Goal: Information Seeking & Learning: Learn about a topic

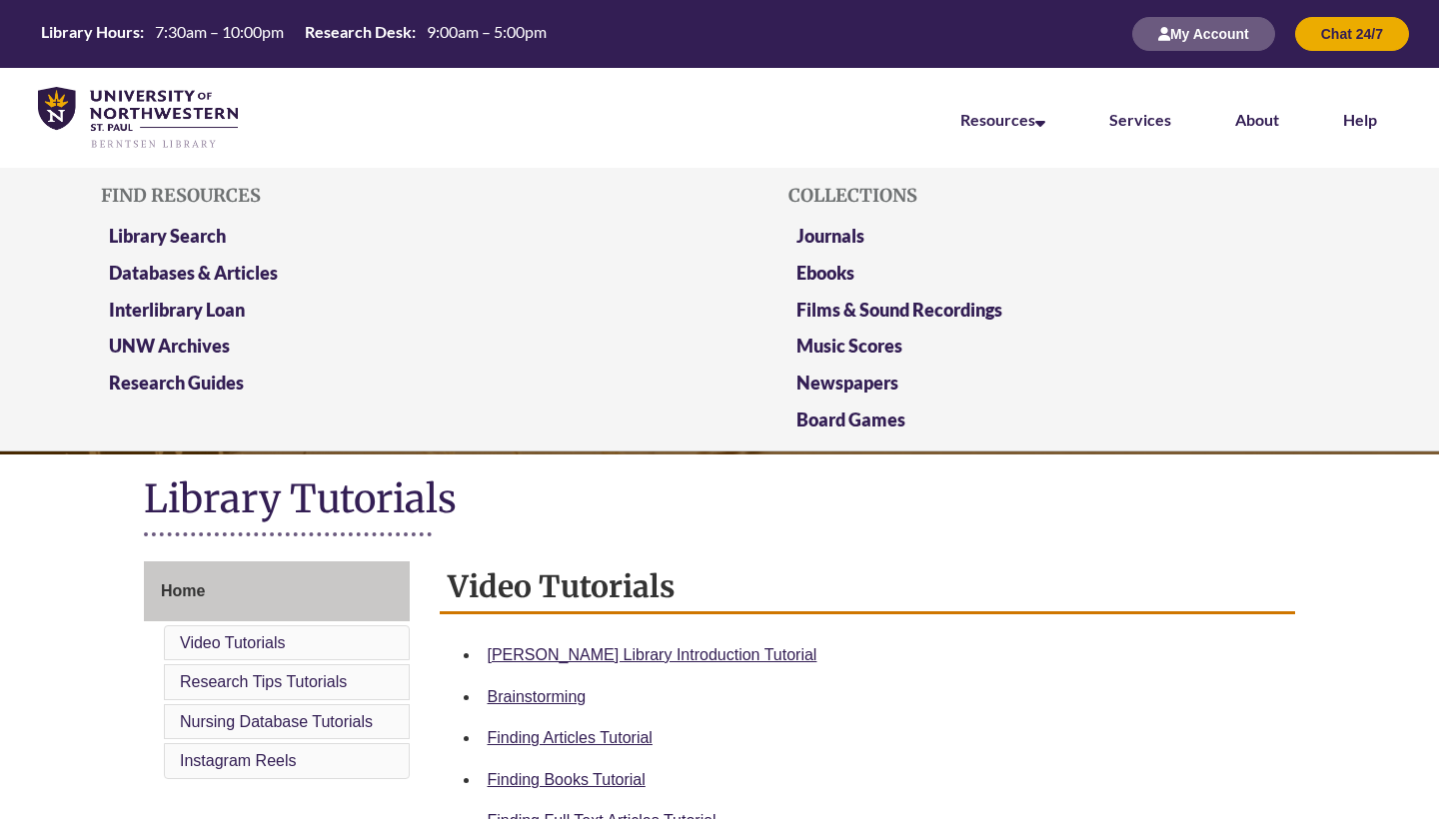
click at [1023, 109] on li "Resources Find Resources Library Search Databases & Articles Interlibrary Loan …" at bounding box center [1002, 118] width 149 height 100
click at [179, 231] on link "Library Search" at bounding box center [167, 237] width 117 height 25
click at [235, 274] on link "Databases & Articles" at bounding box center [193, 274] width 169 height 25
click at [244, 273] on link "Databases & Articles" at bounding box center [193, 274] width 169 height 25
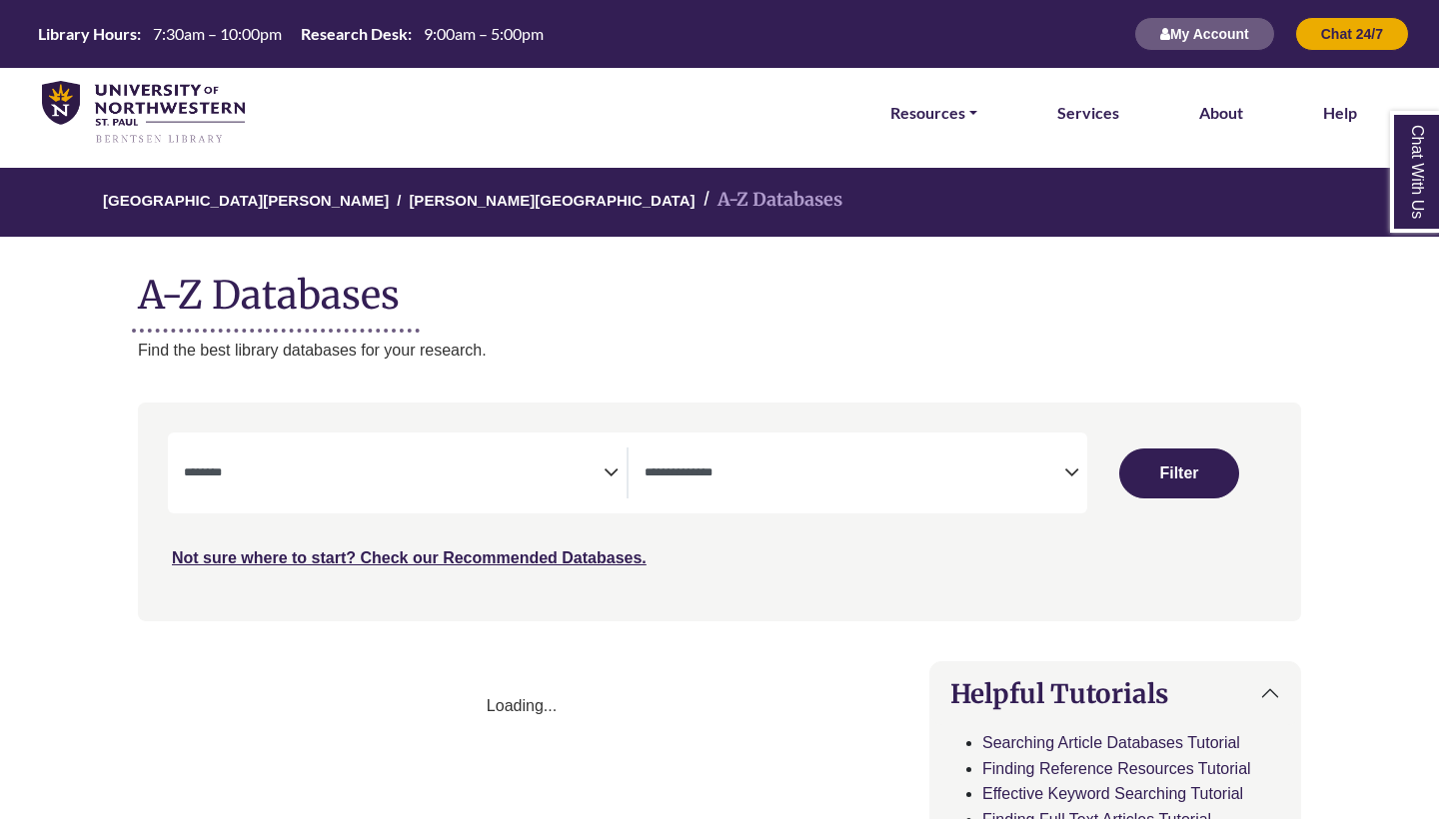
select select "Database Subject Filter"
select select "Database Types Filter"
select select "Database Subject Filter"
select select "Database Types Filter"
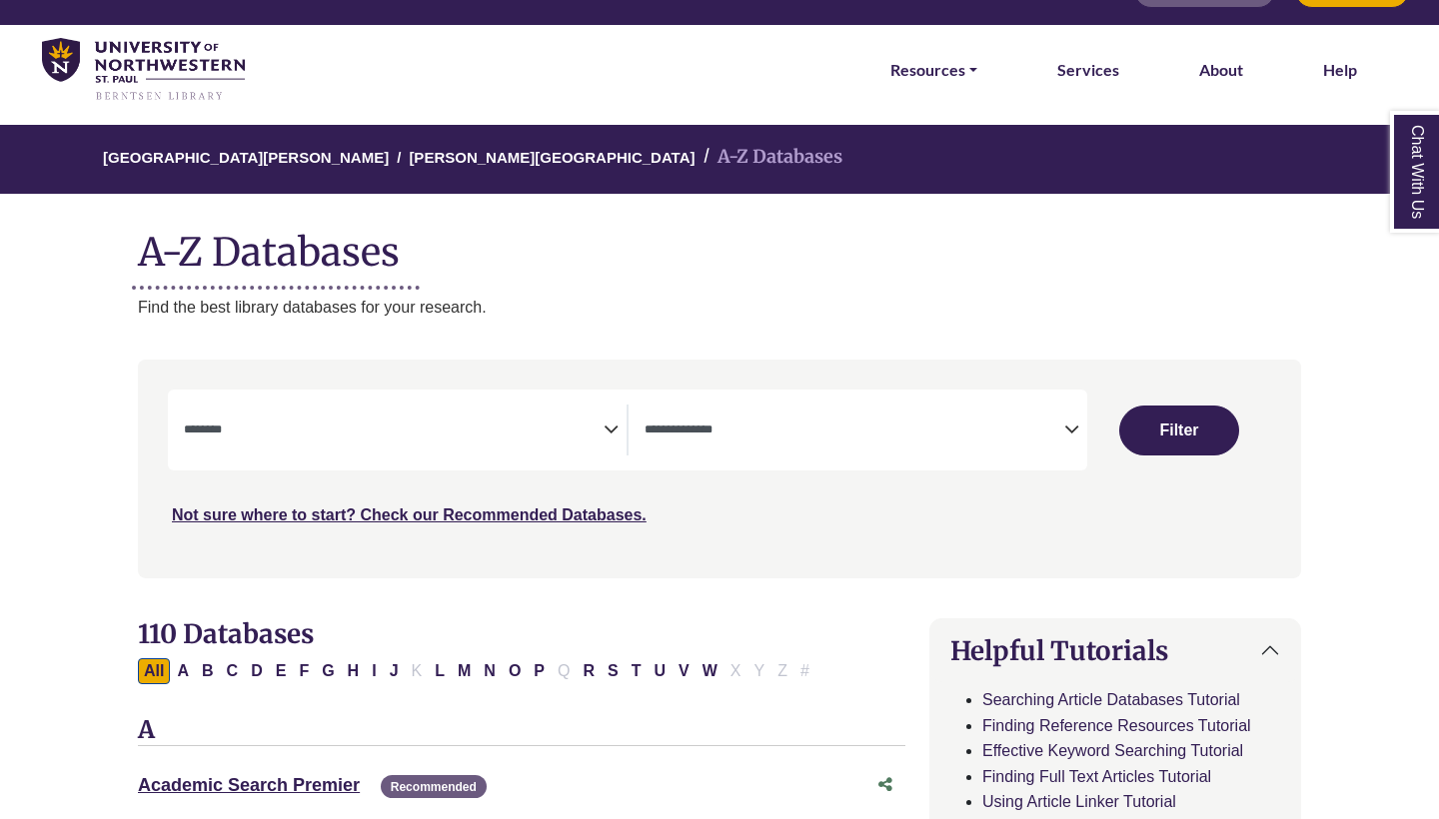
scroll to position [50, 0]
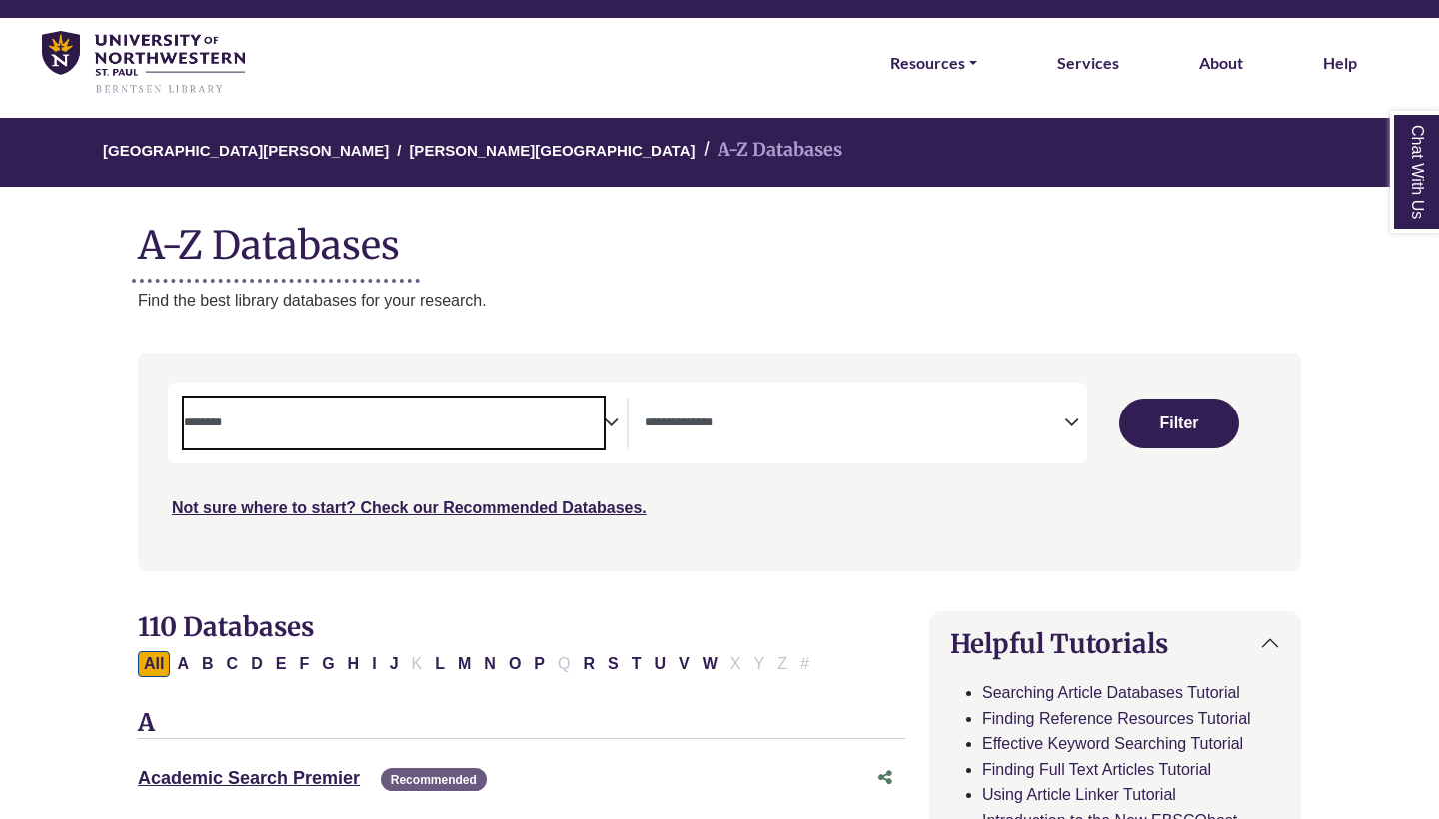
click at [468, 424] on textarea "Search" at bounding box center [394, 425] width 420 height 16
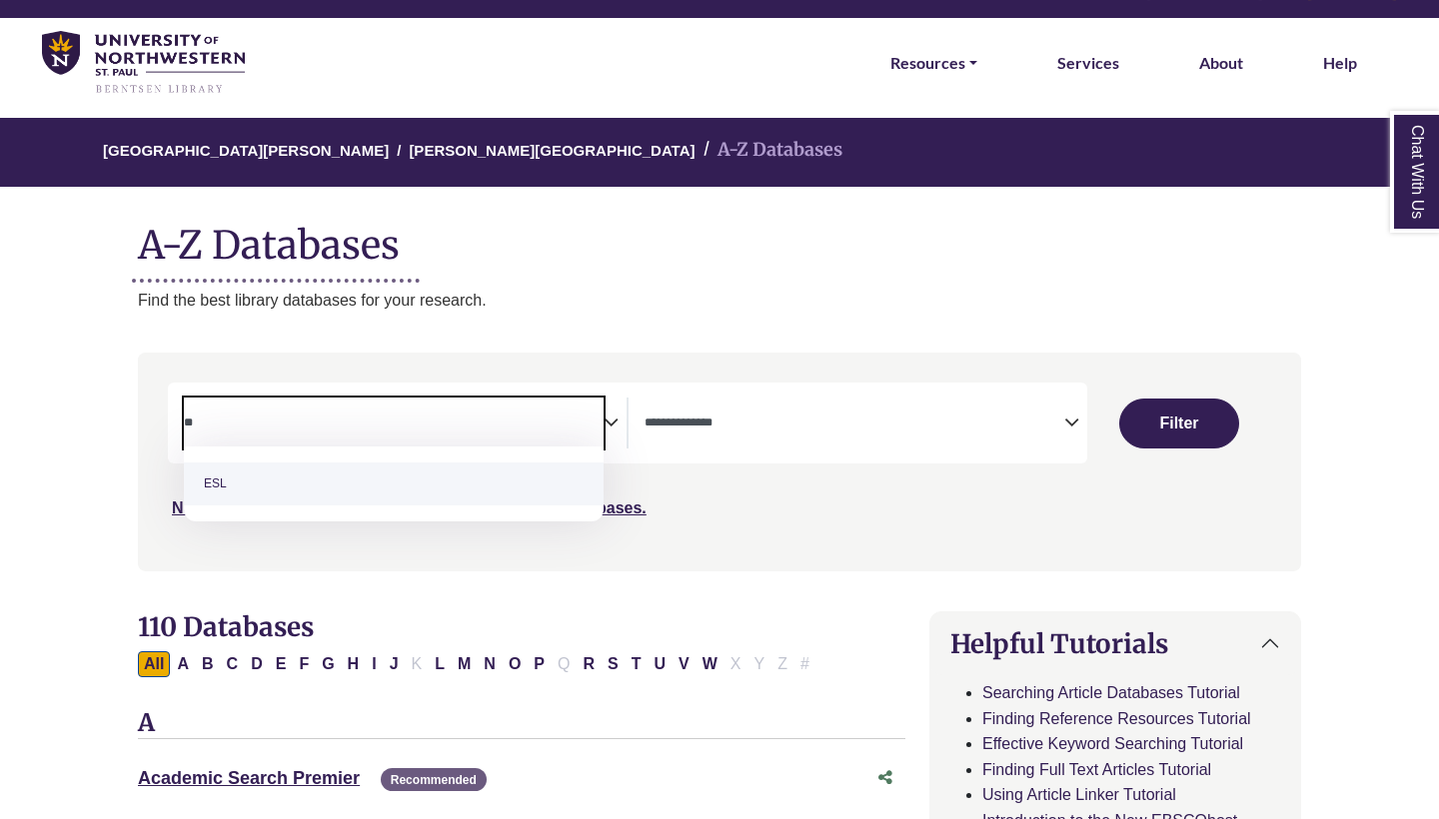
type textarea "*"
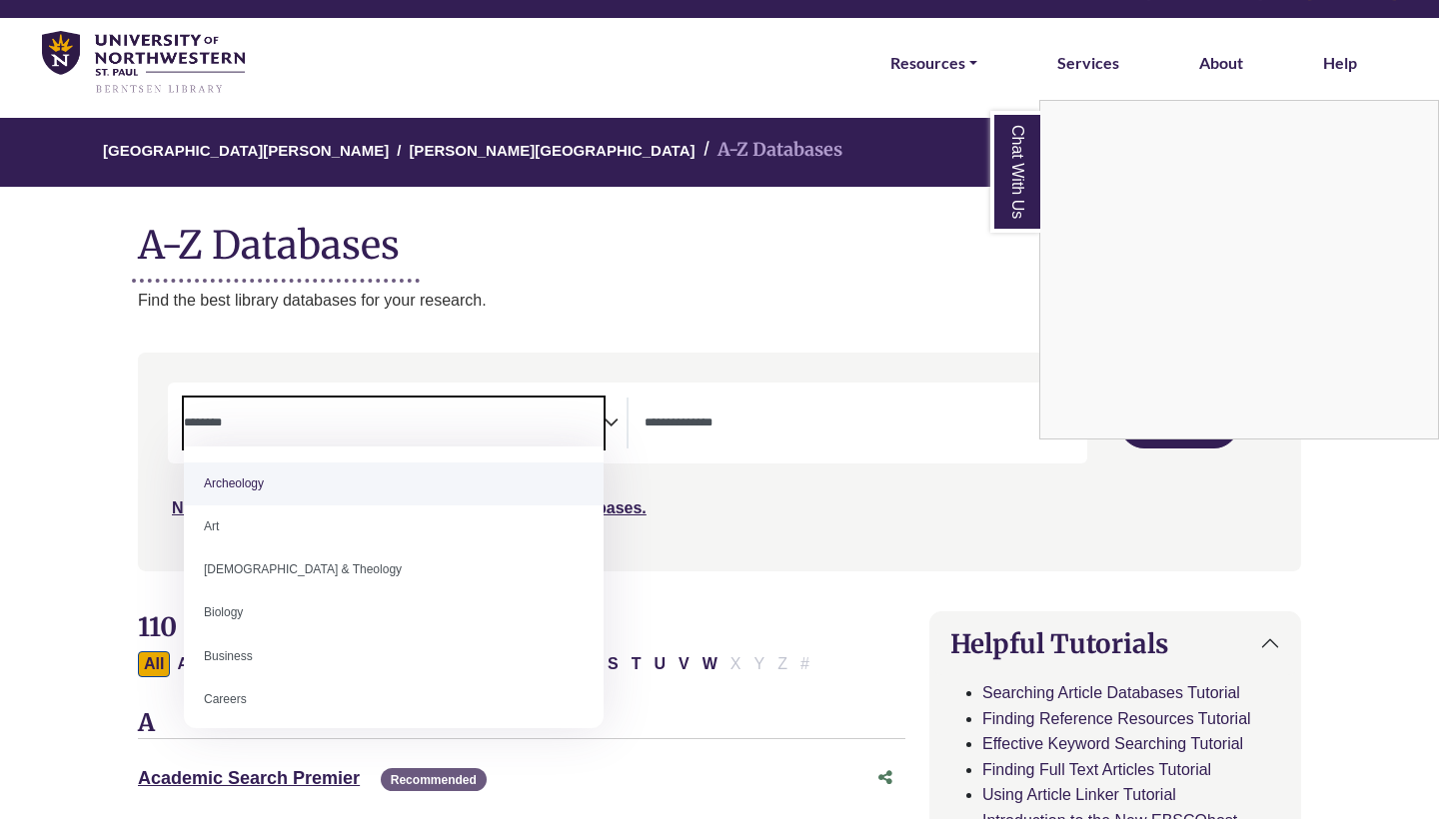
paste textarea "**********"
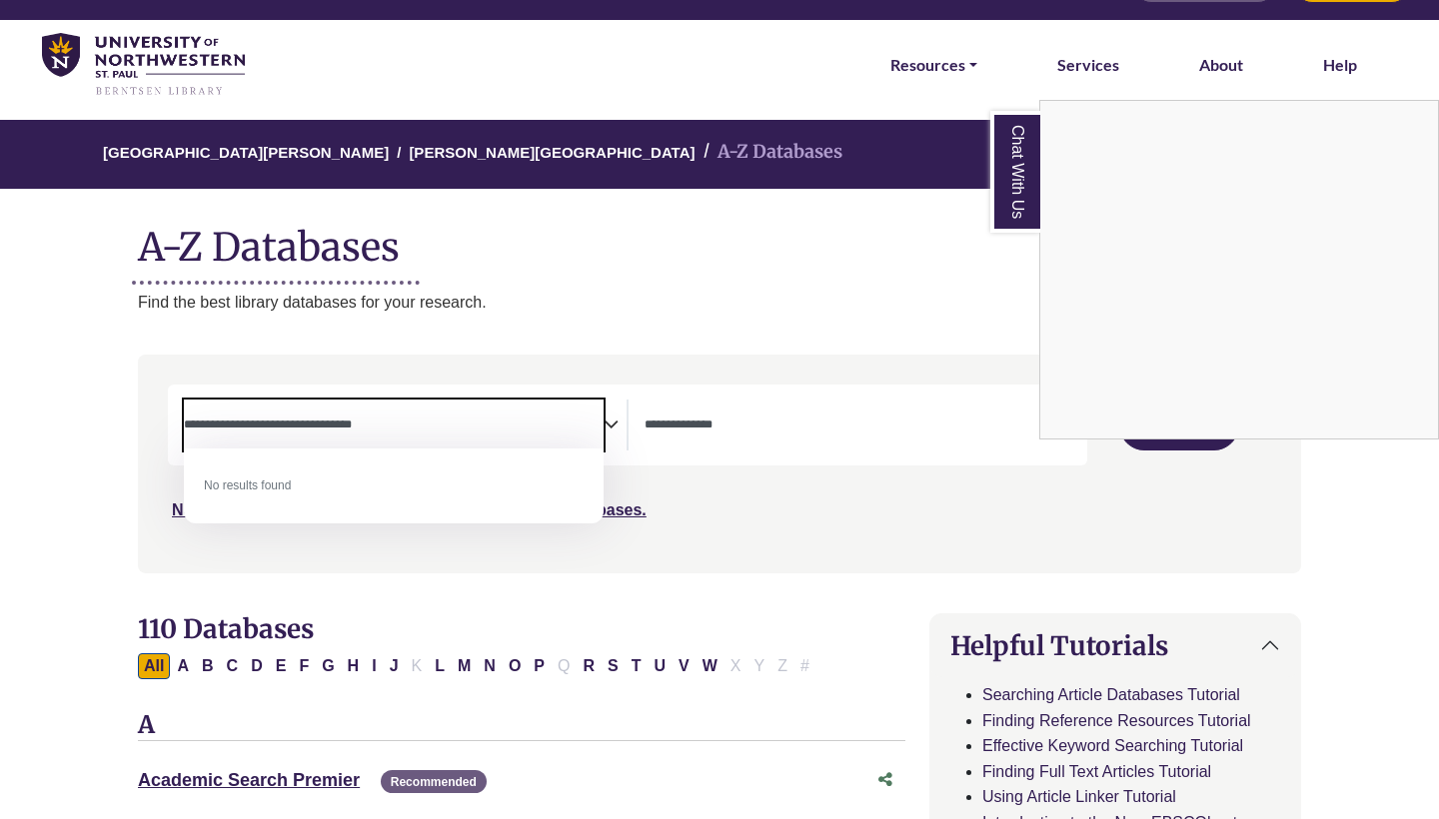
scroll to position [41, 0]
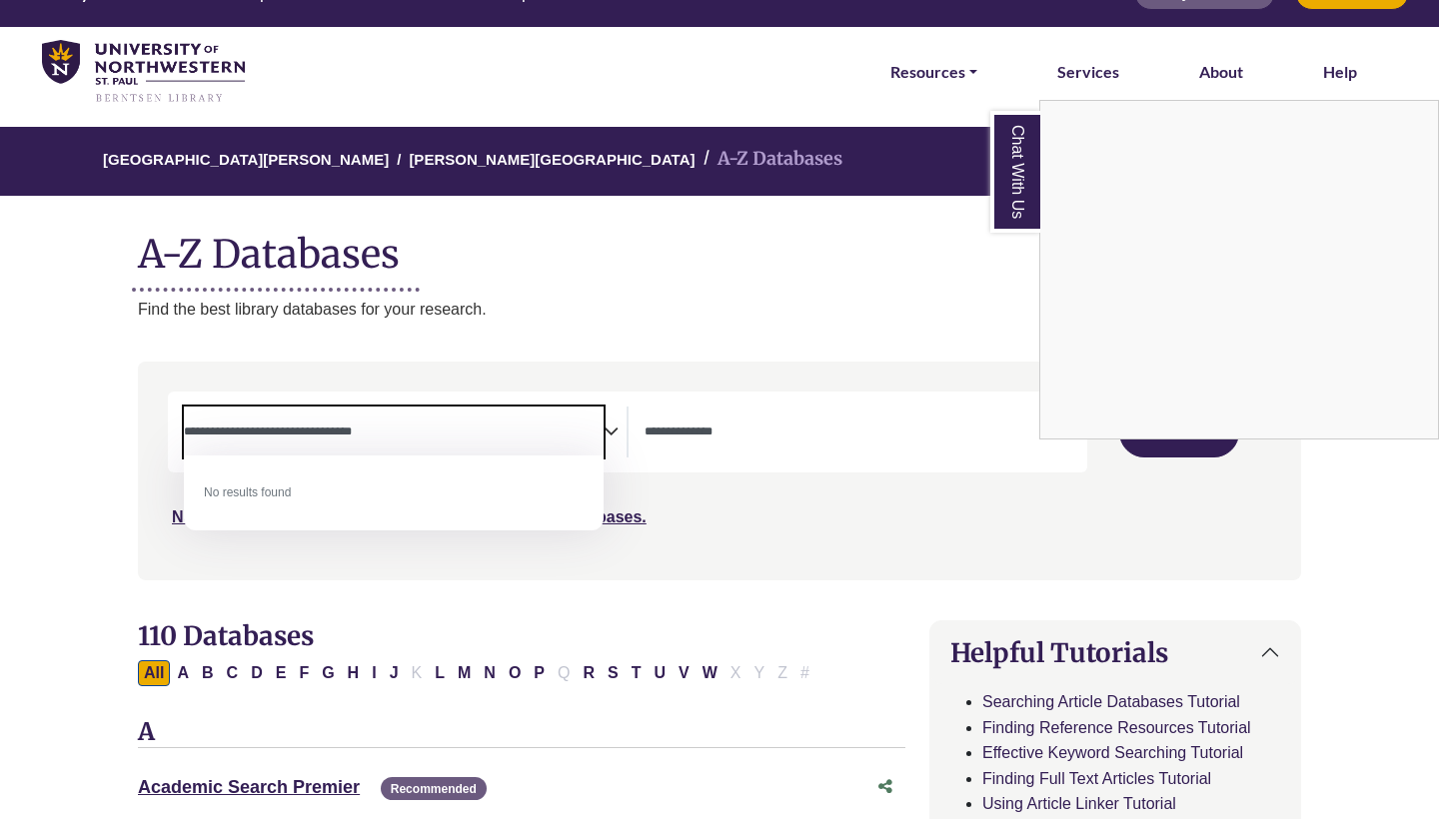
type textarea "**********"
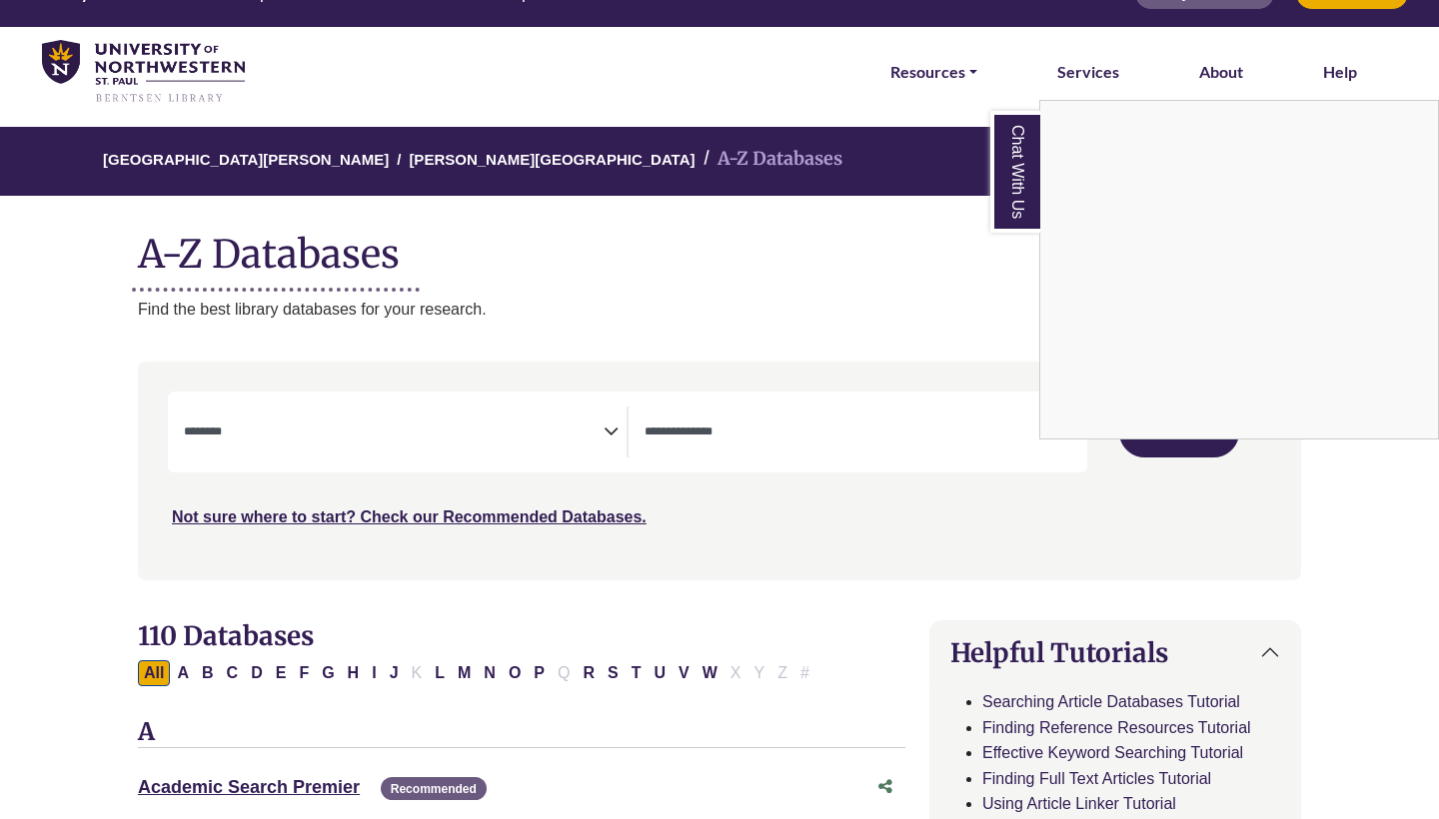
click at [657, 309] on div "Chat With Us" at bounding box center [719, 409] width 1439 height 819
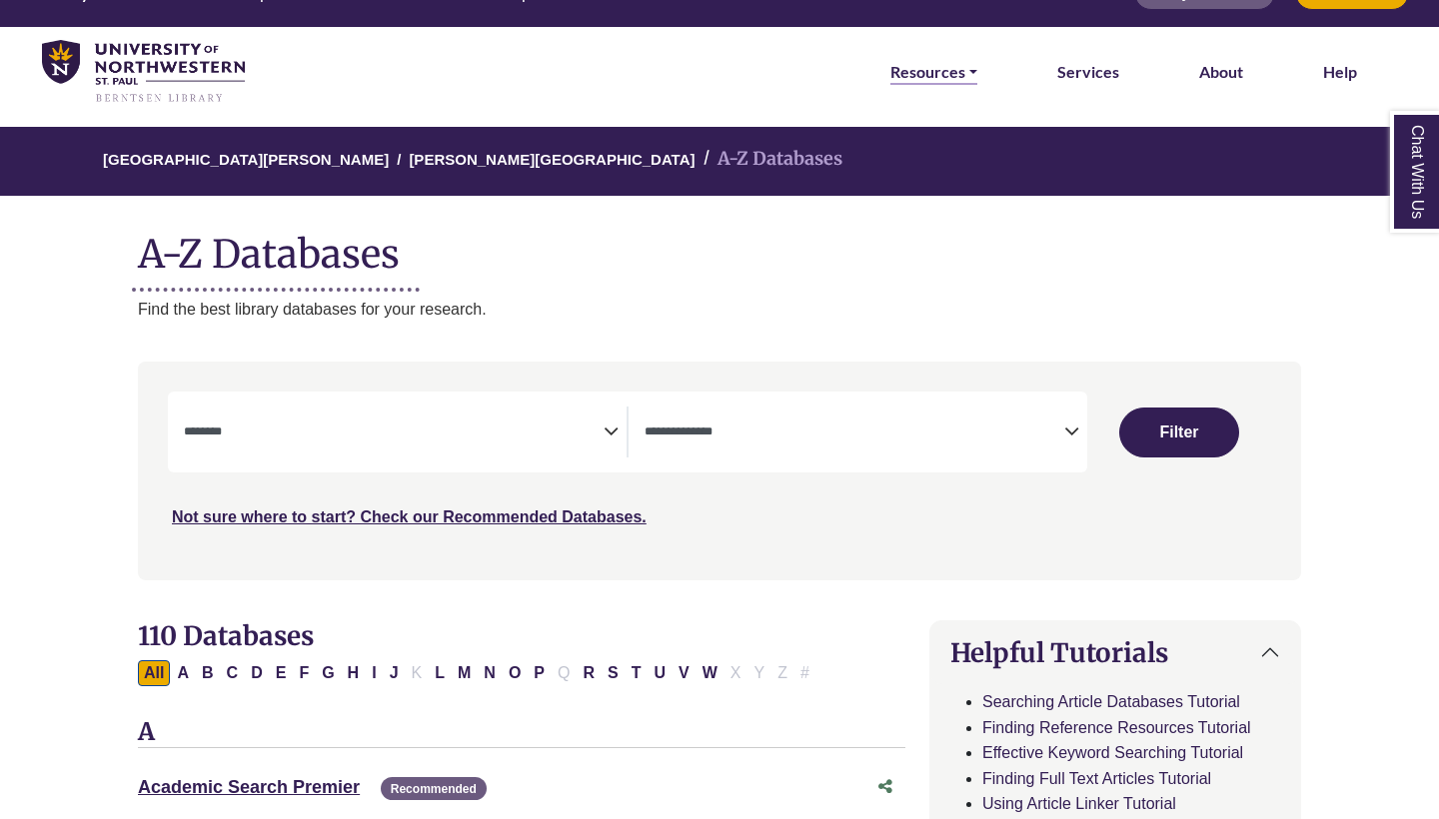
click at [972, 76] on link "Resources" at bounding box center [933, 72] width 87 height 26
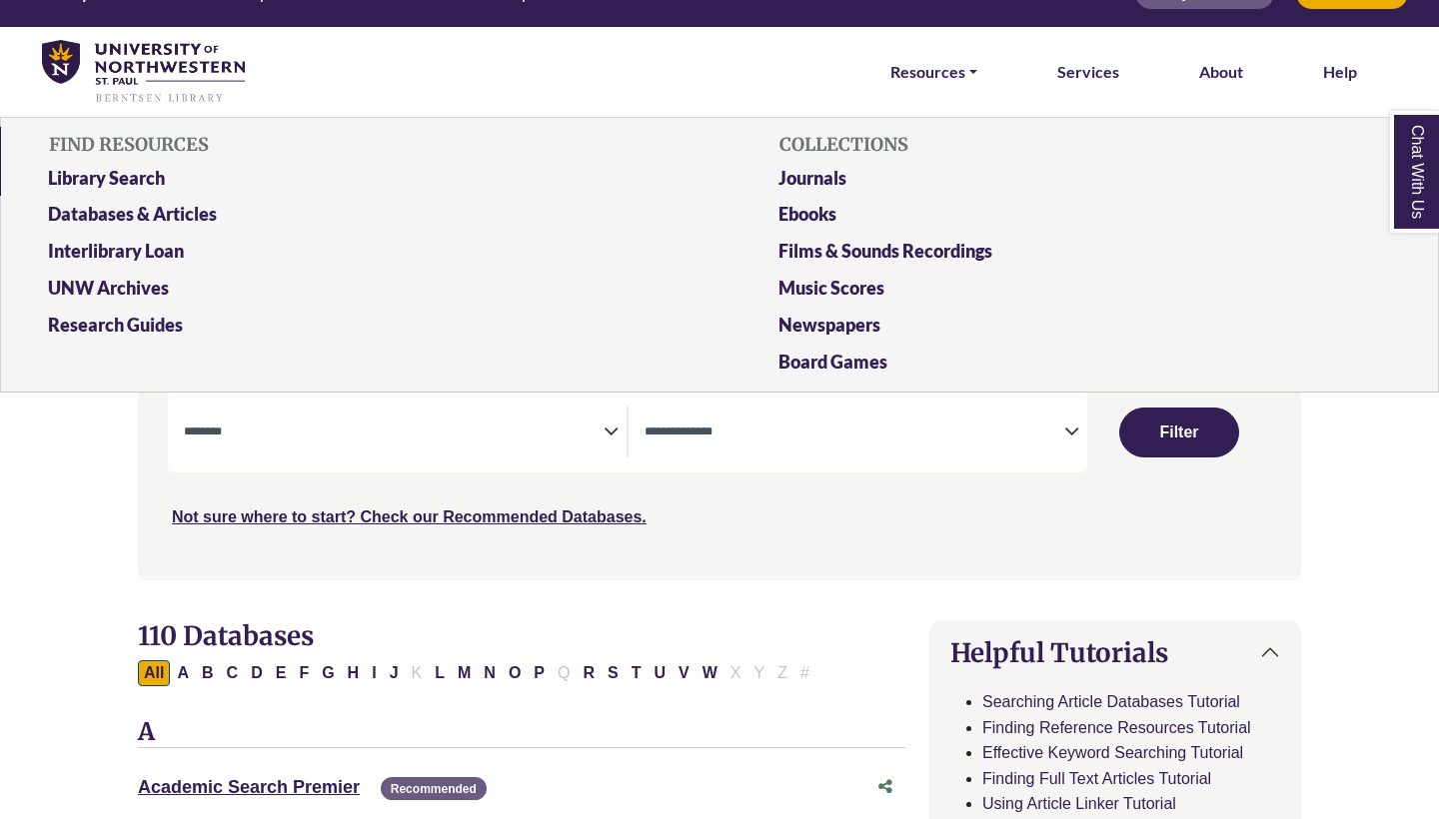
click at [764, 498] on div "Not sure where to start? Check our Recommended Databases." at bounding box center [581, 510] width 827 height 42
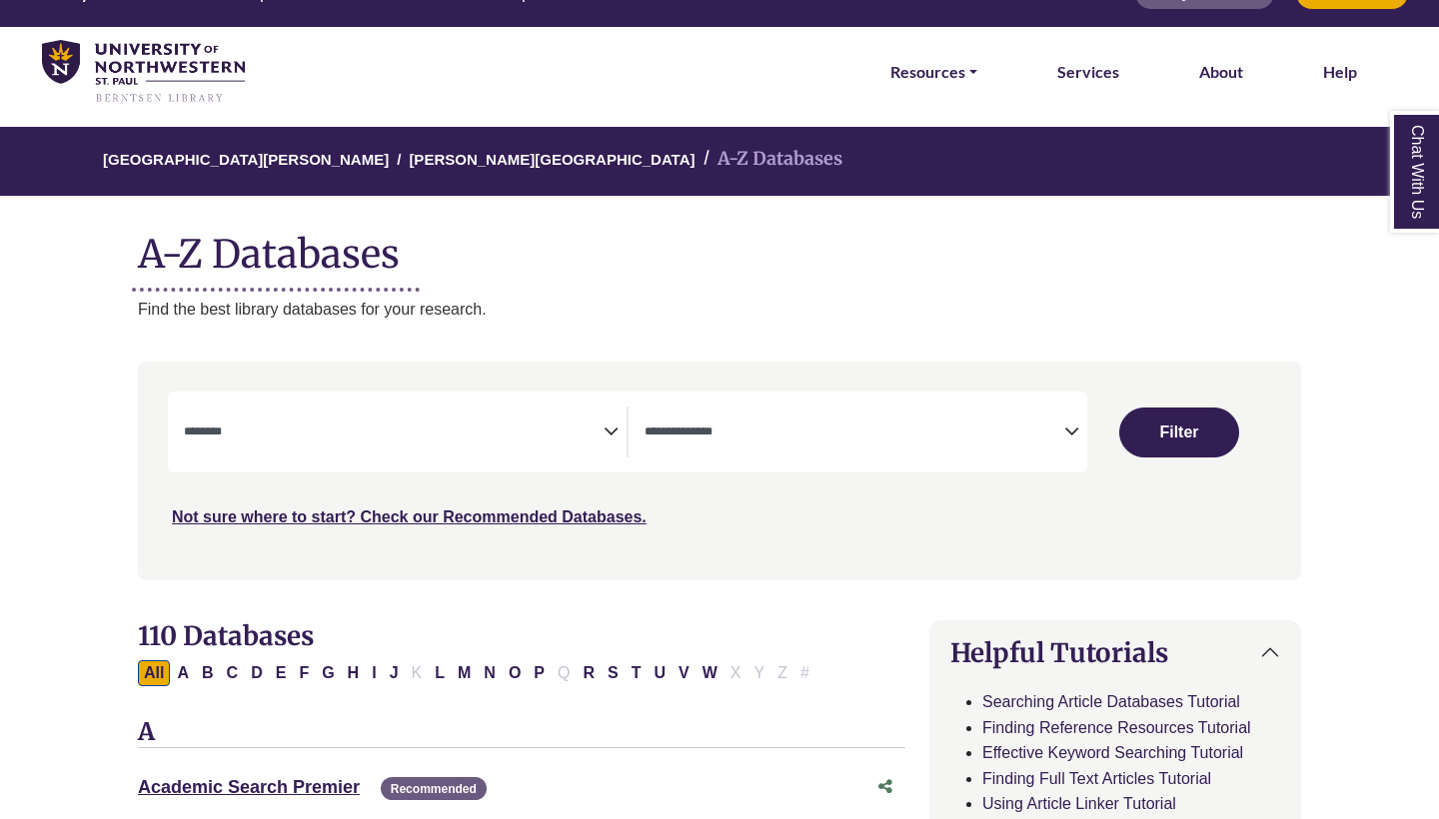
click at [1429, 174] on link "Chat With Us" at bounding box center [1415, 172] width 50 height 122
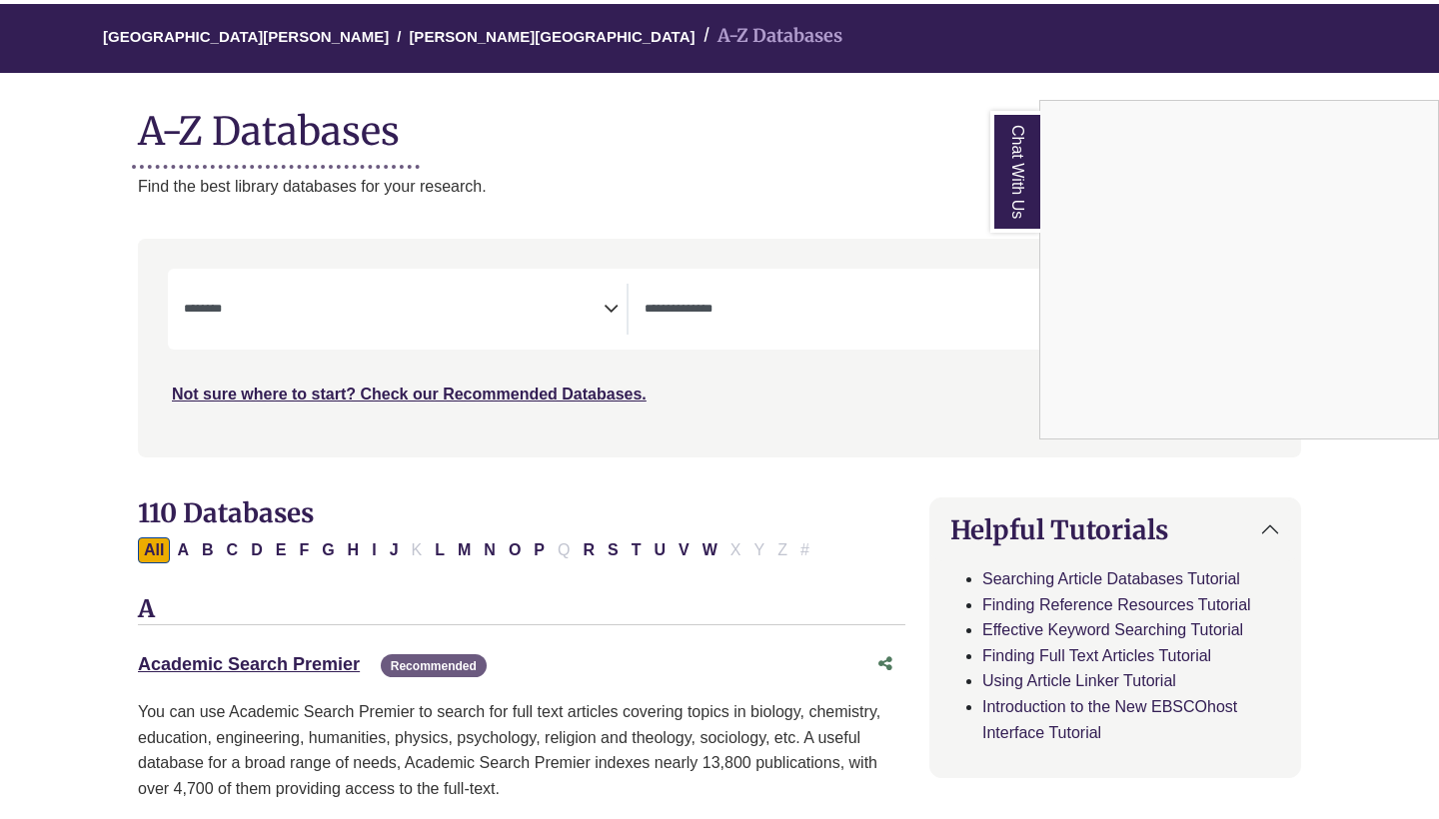
scroll to position [180, 0]
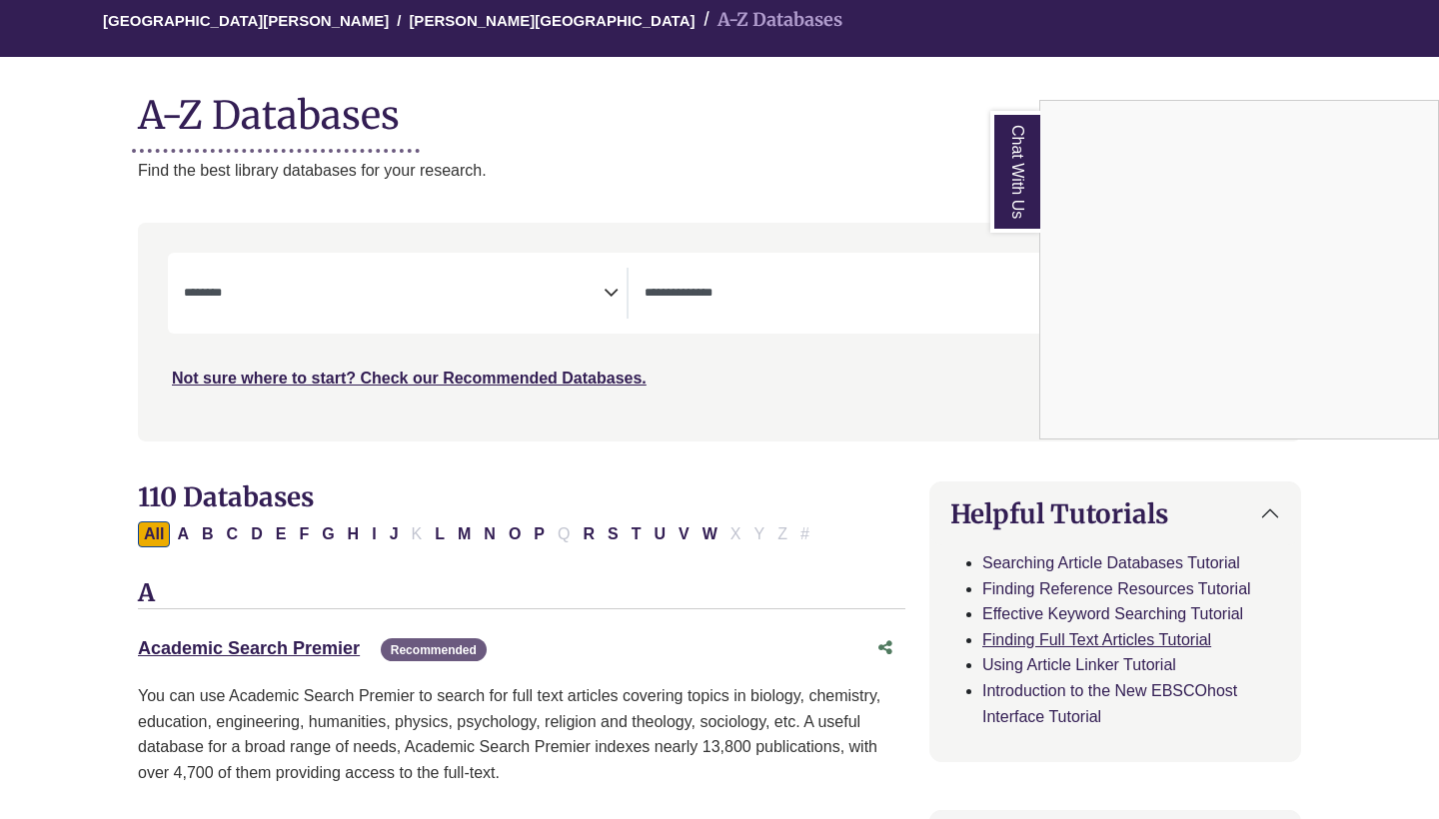
click at [1068, 633] on link "Finding Full Text Articles Tutorial" at bounding box center [1096, 640] width 229 height 17
click at [899, 180] on p "Find the best library databases for your research." at bounding box center [719, 171] width 1163 height 26
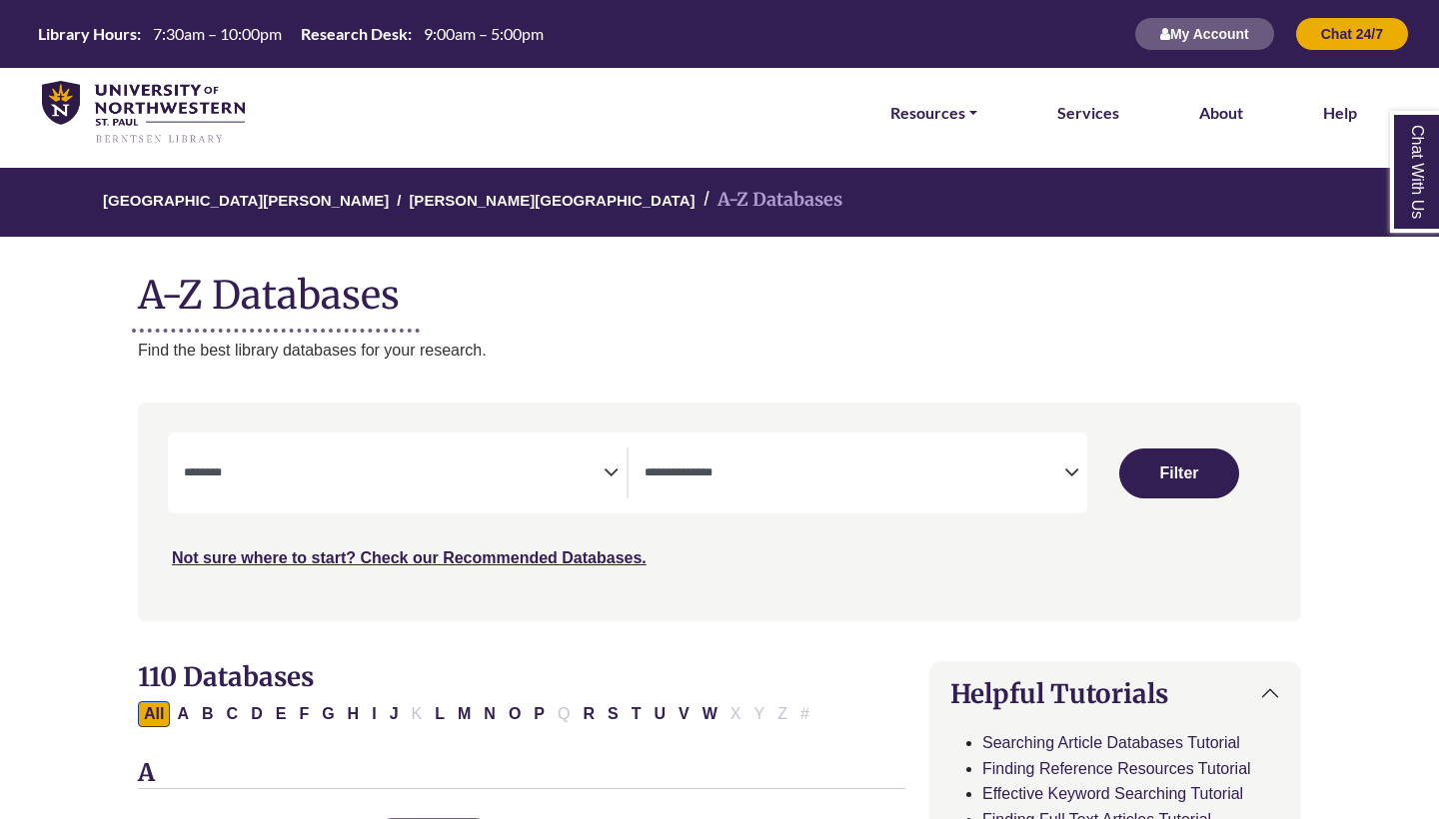
select select "Database Subject Filter"
select select "Database Types Filter"
click at [339, 482] on span "Search filters" at bounding box center [394, 473] width 420 height 51
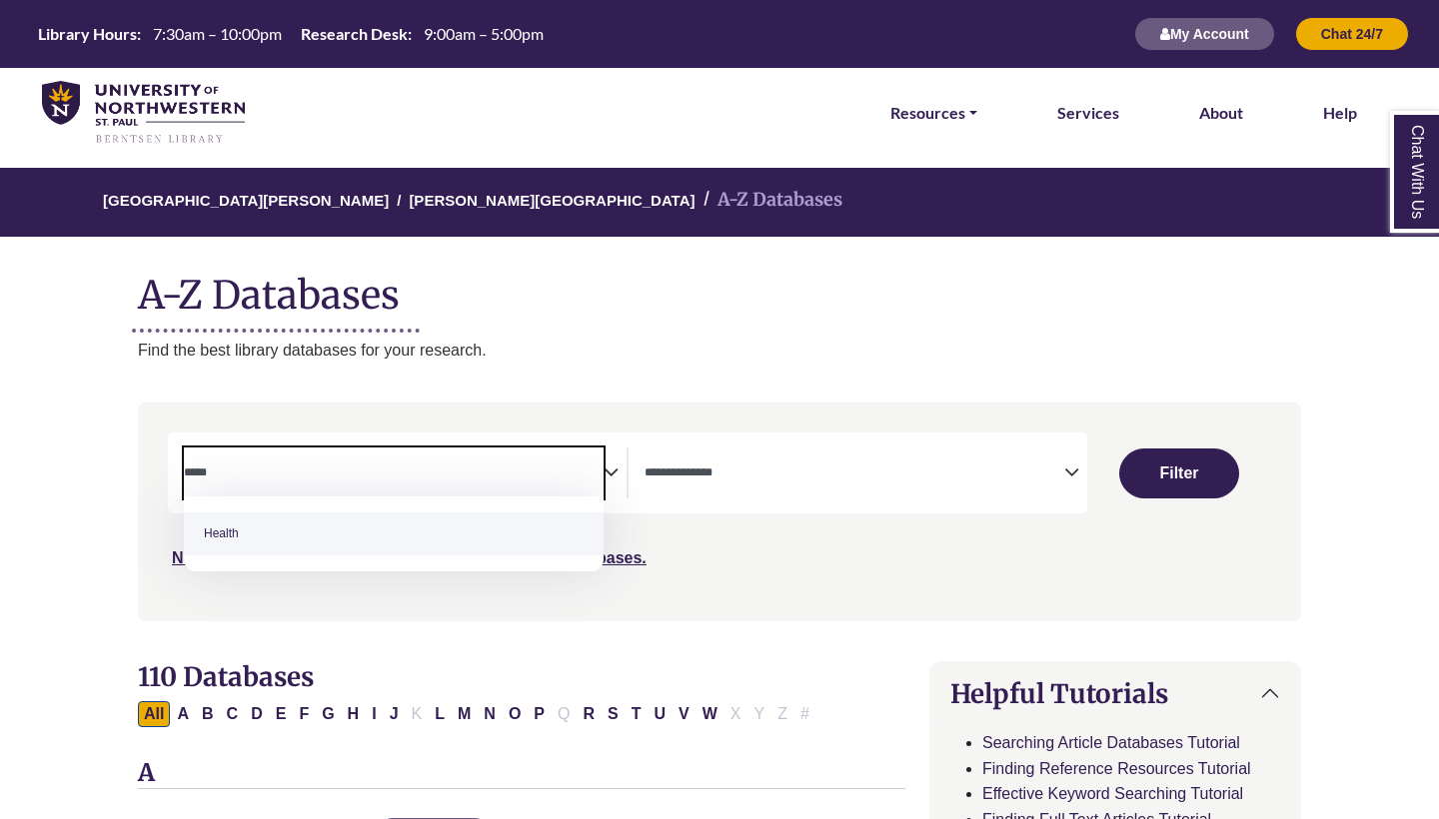
type textarea "*****"
select select "*****"
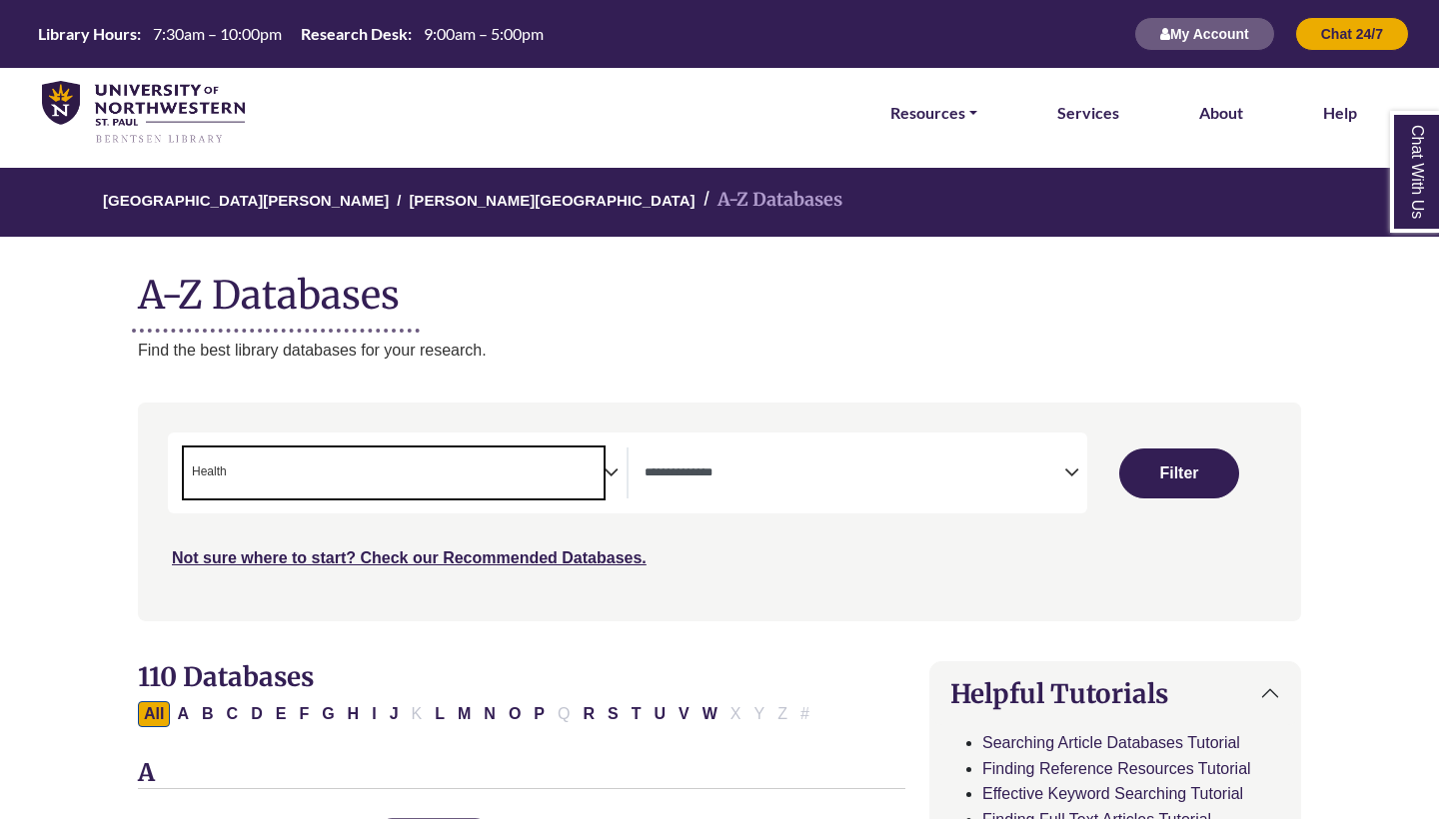
click at [775, 457] on span "Search filters" at bounding box center [854, 473] width 420 height 51
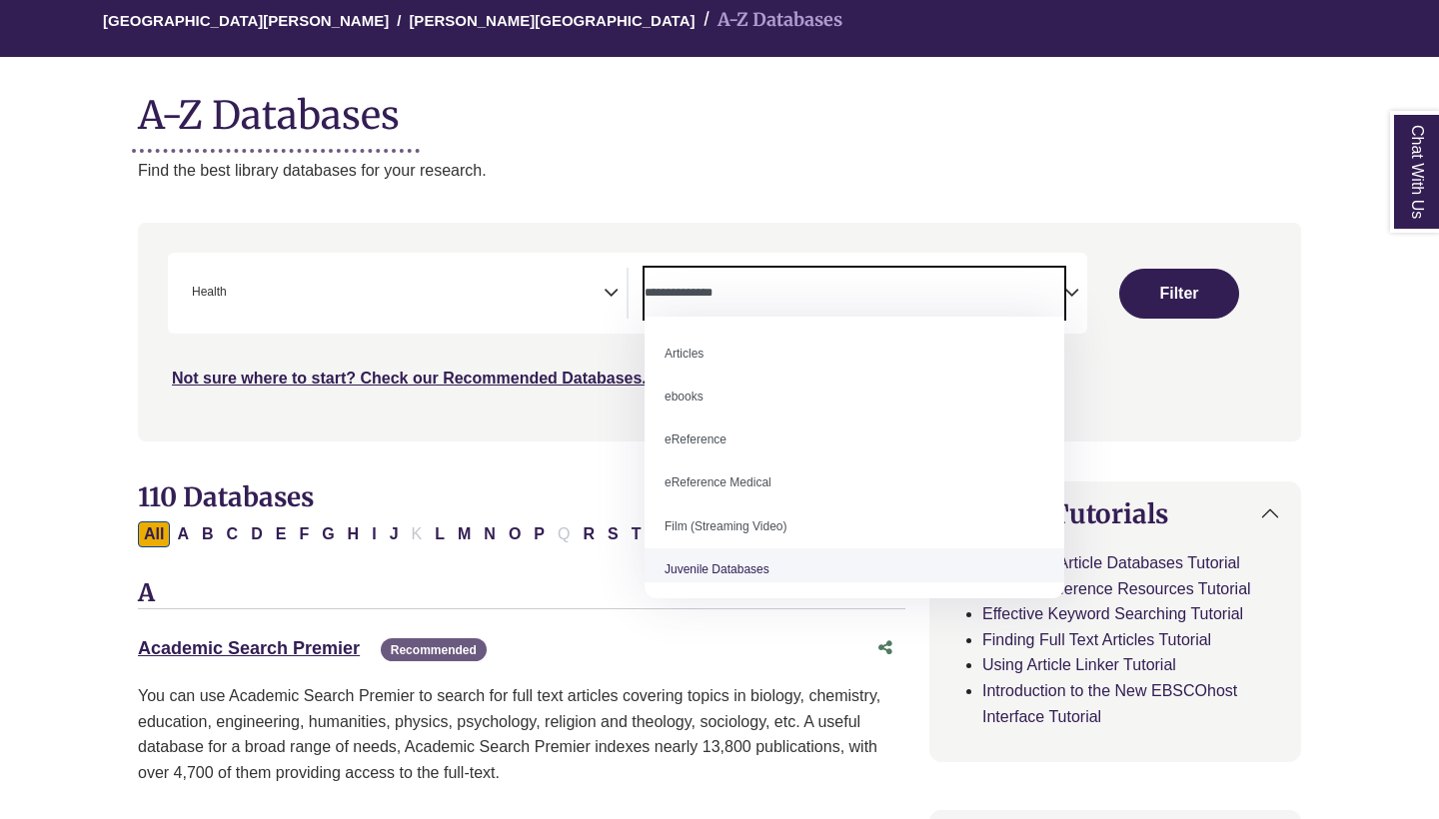
scroll to position [179, 0]
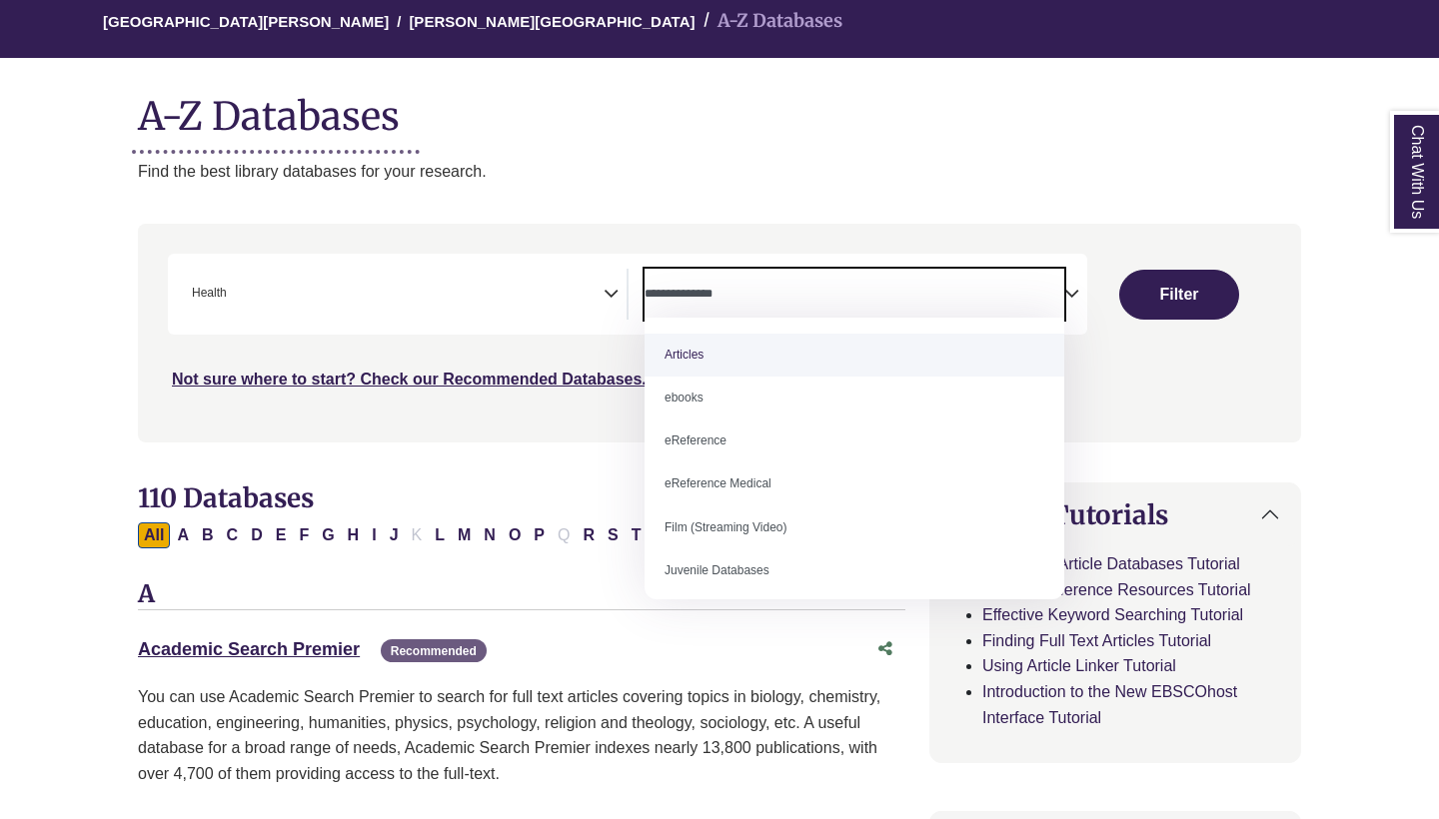
select select "*****"
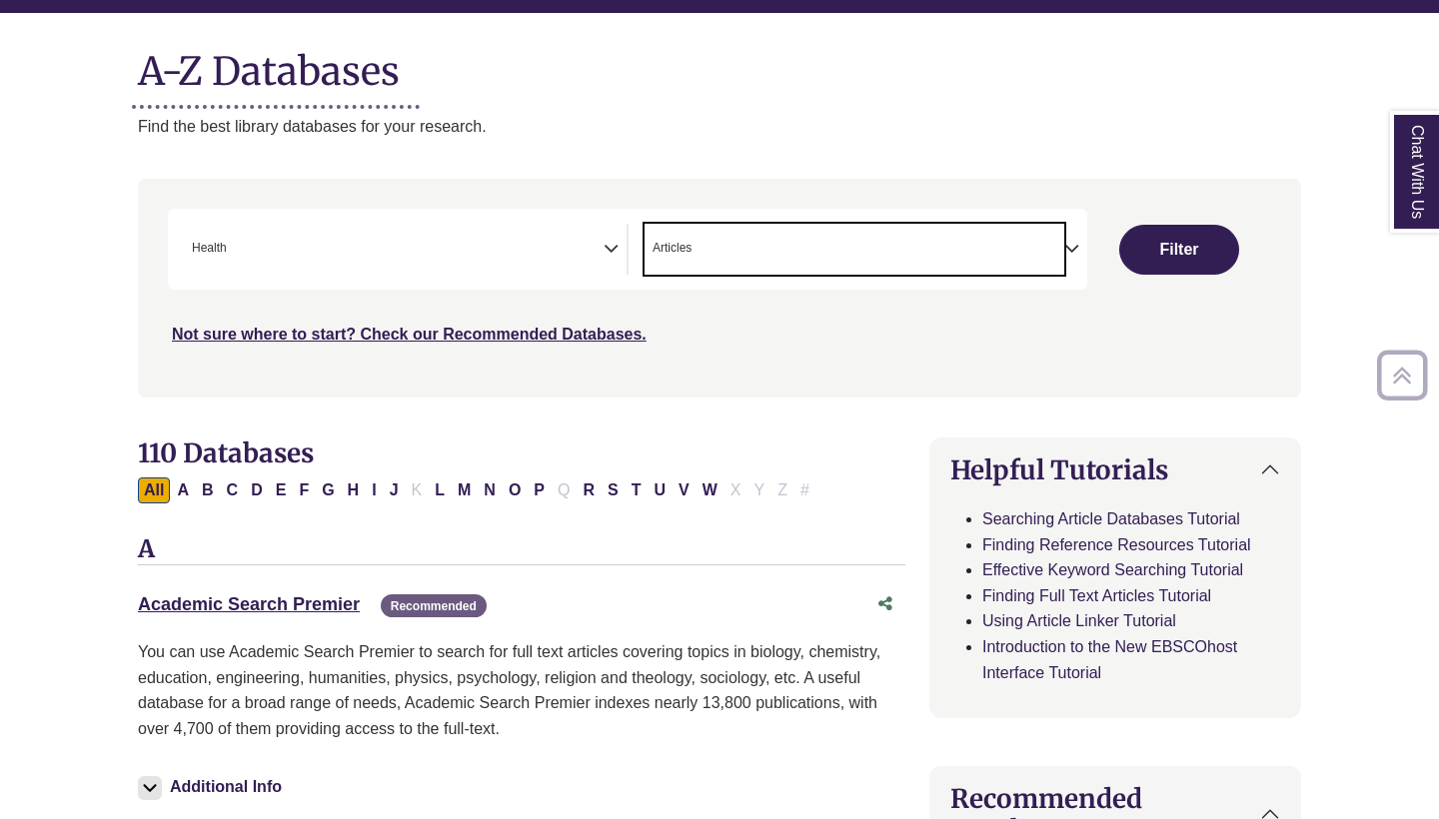
scroll to position [229, 0]
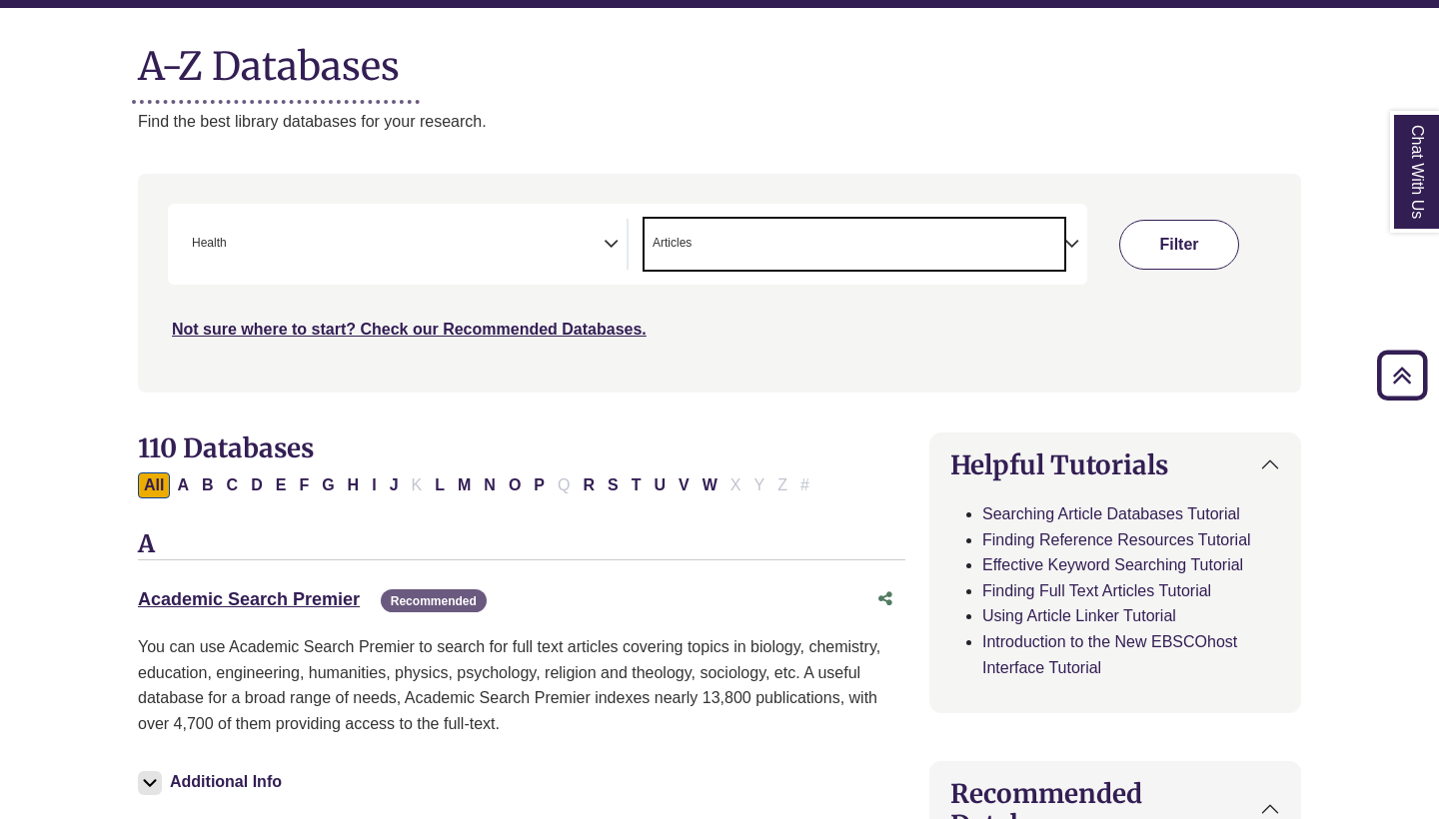
click at [1205, 233] on button "Filter" at bounding box center [1179, 245] width 120 height 50
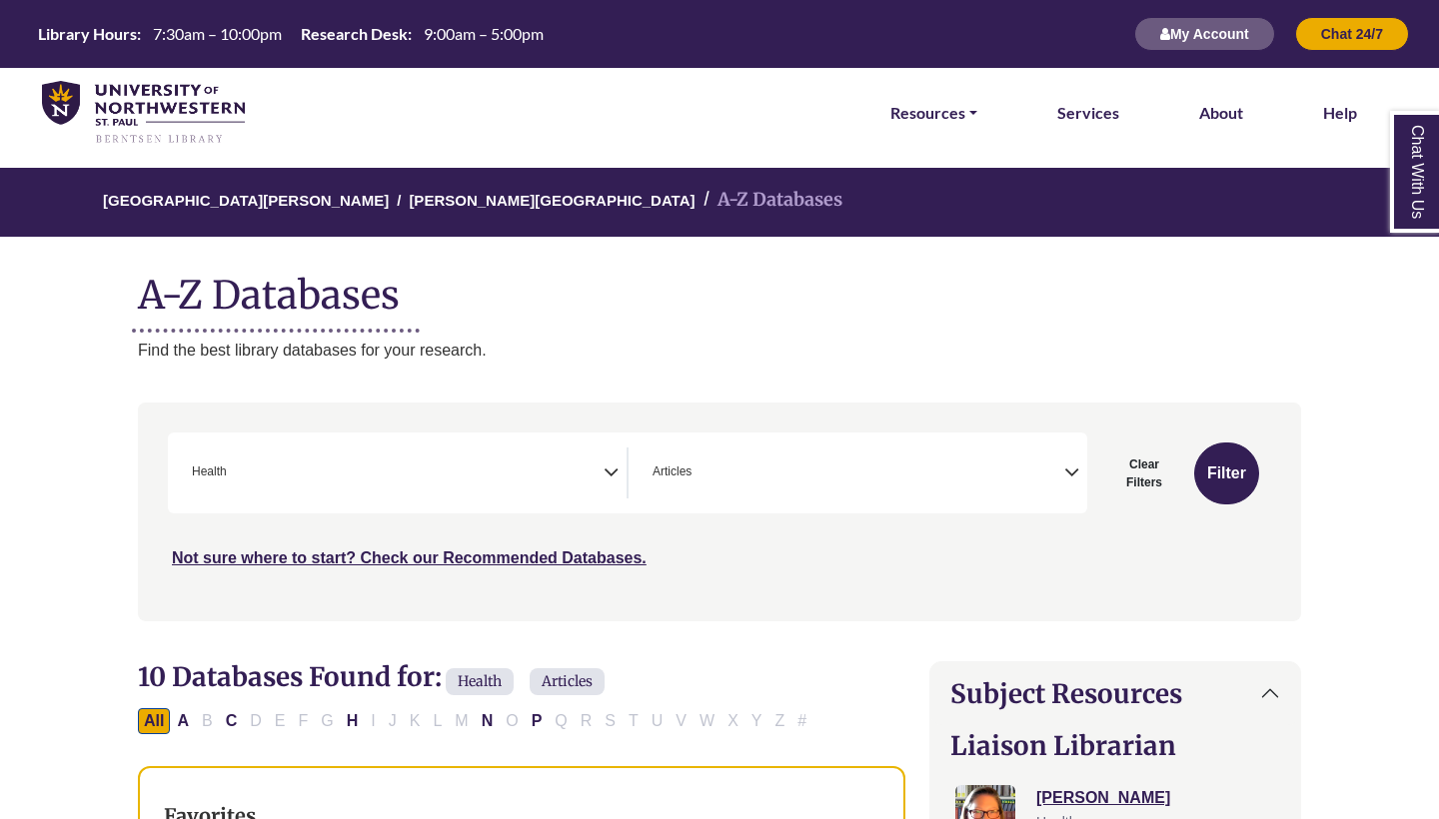
click at [558, 482] on span "× Health" at bounding box center [394, 473] width 420 height 51
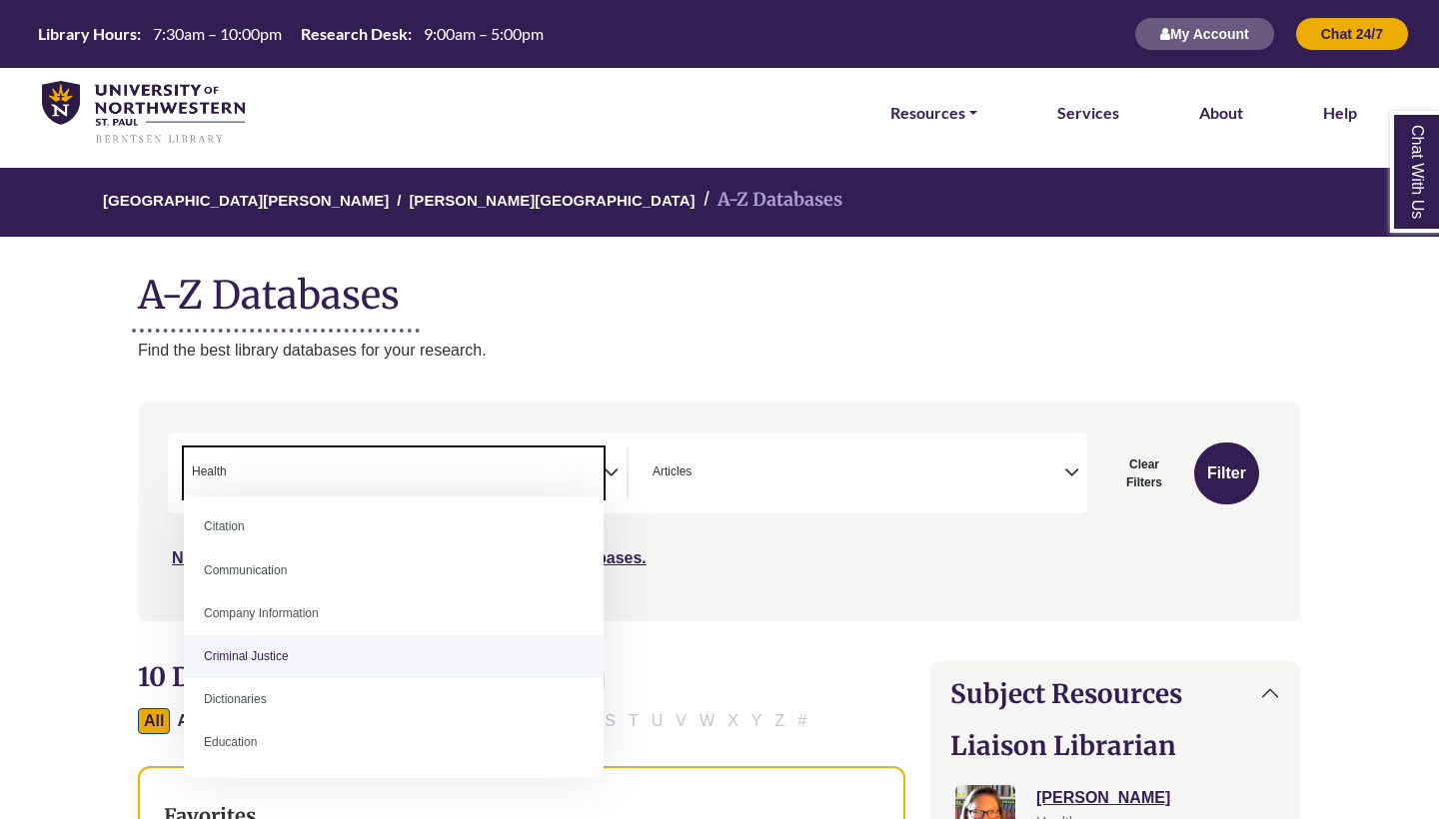
scroll to position [398, 0]
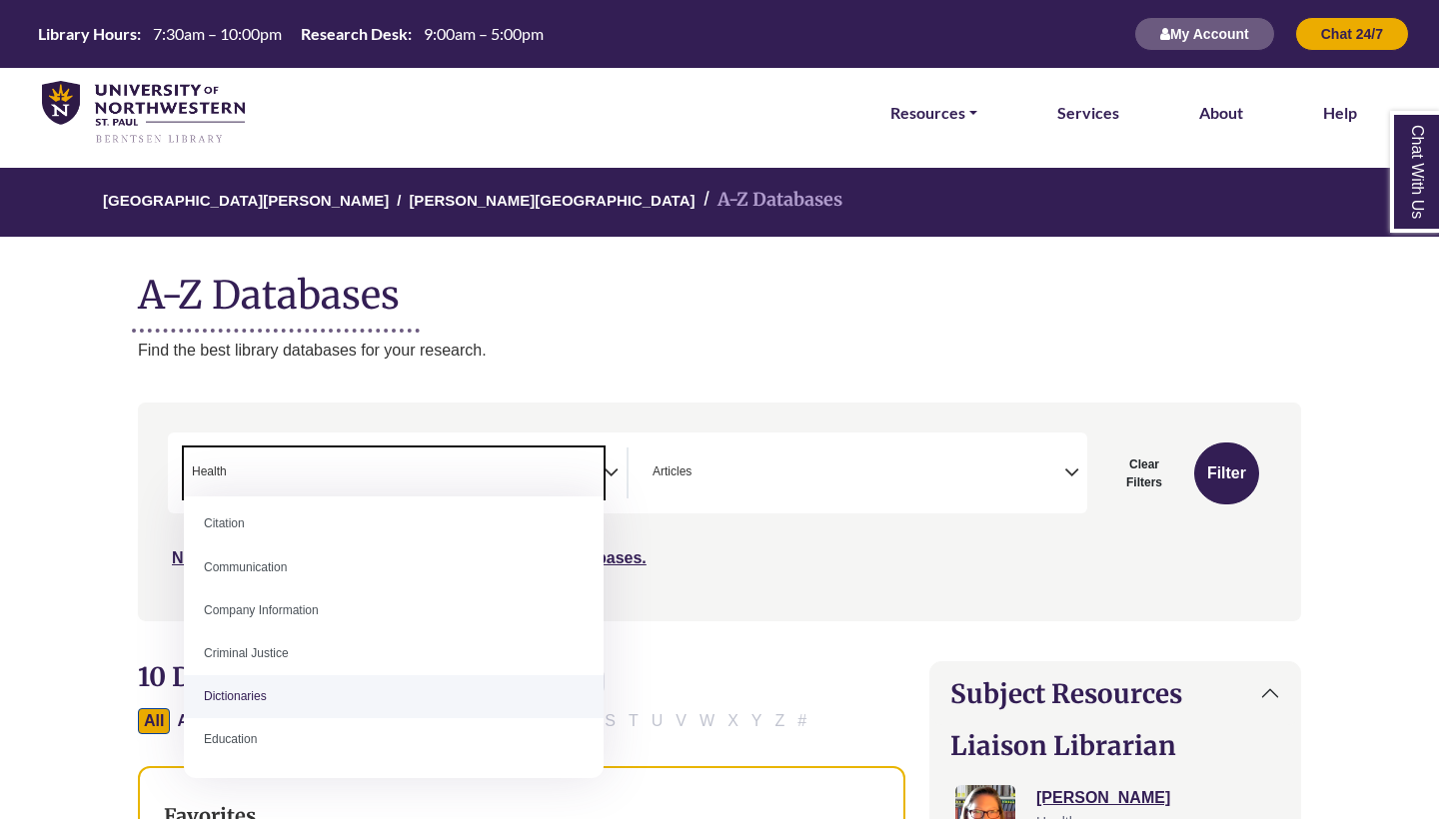
select select "Database Subject Filter"
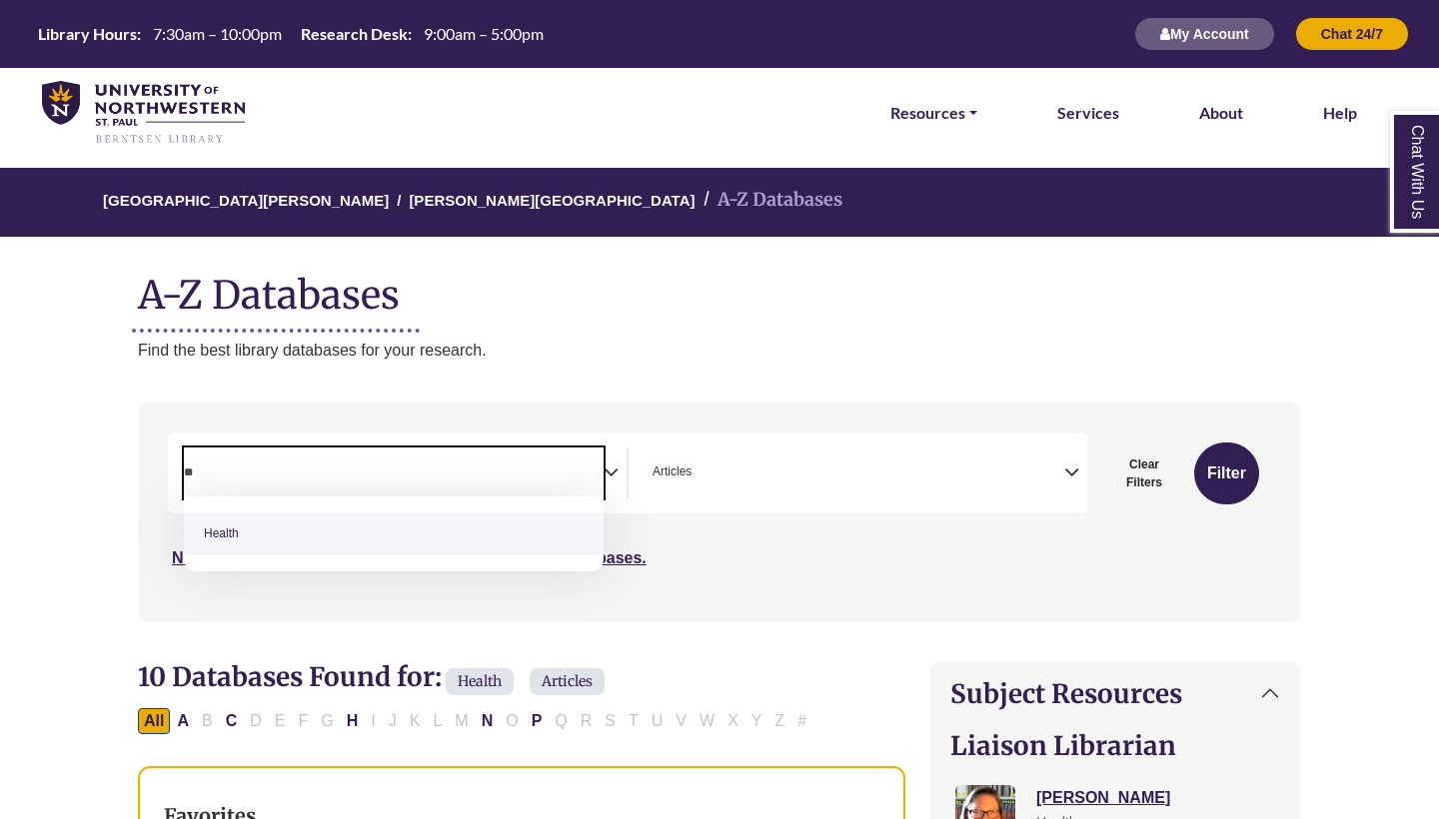
type textarea "*"
type textarea "******"
select select "*****"
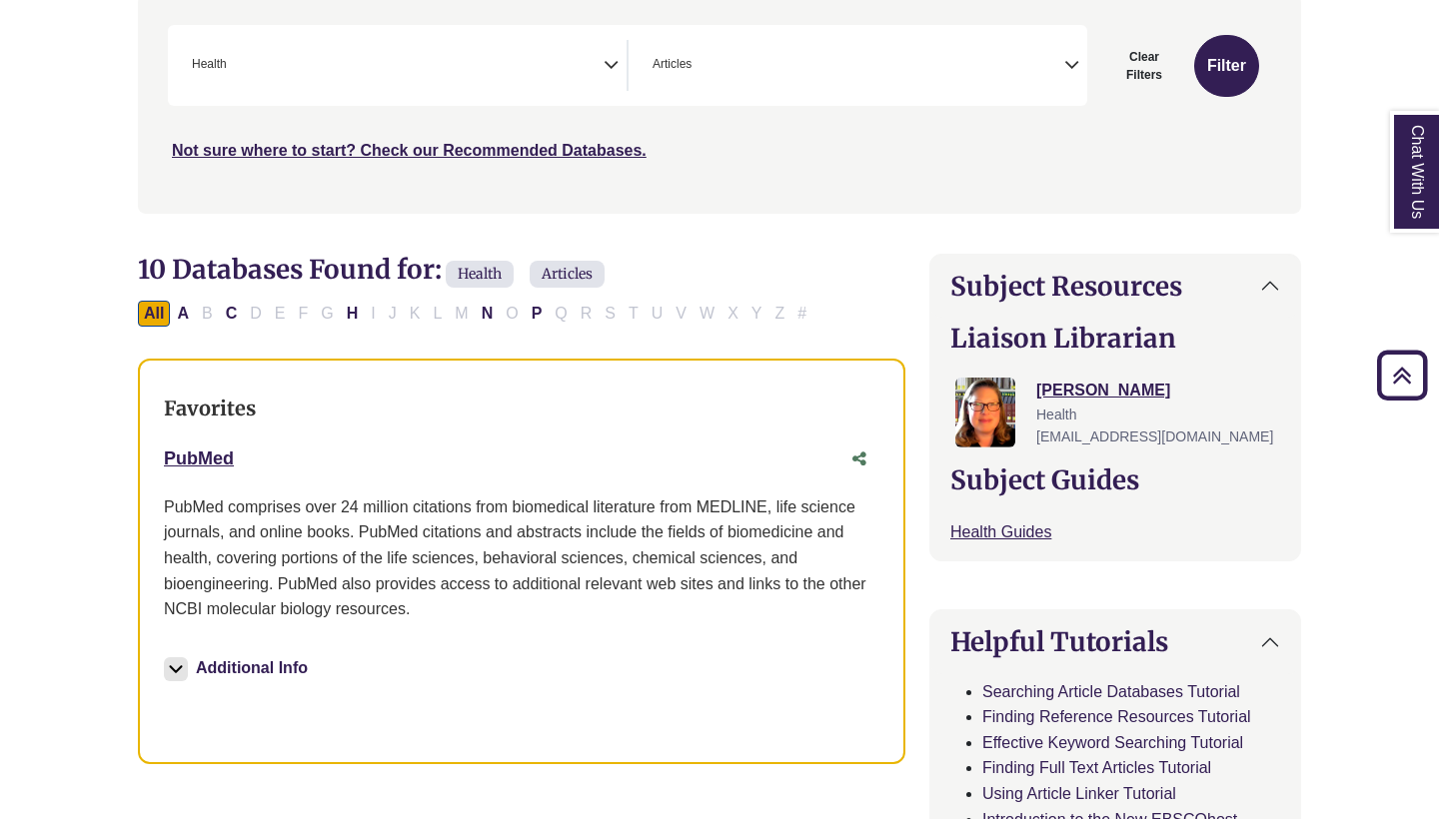
scroll to position [448, 0]
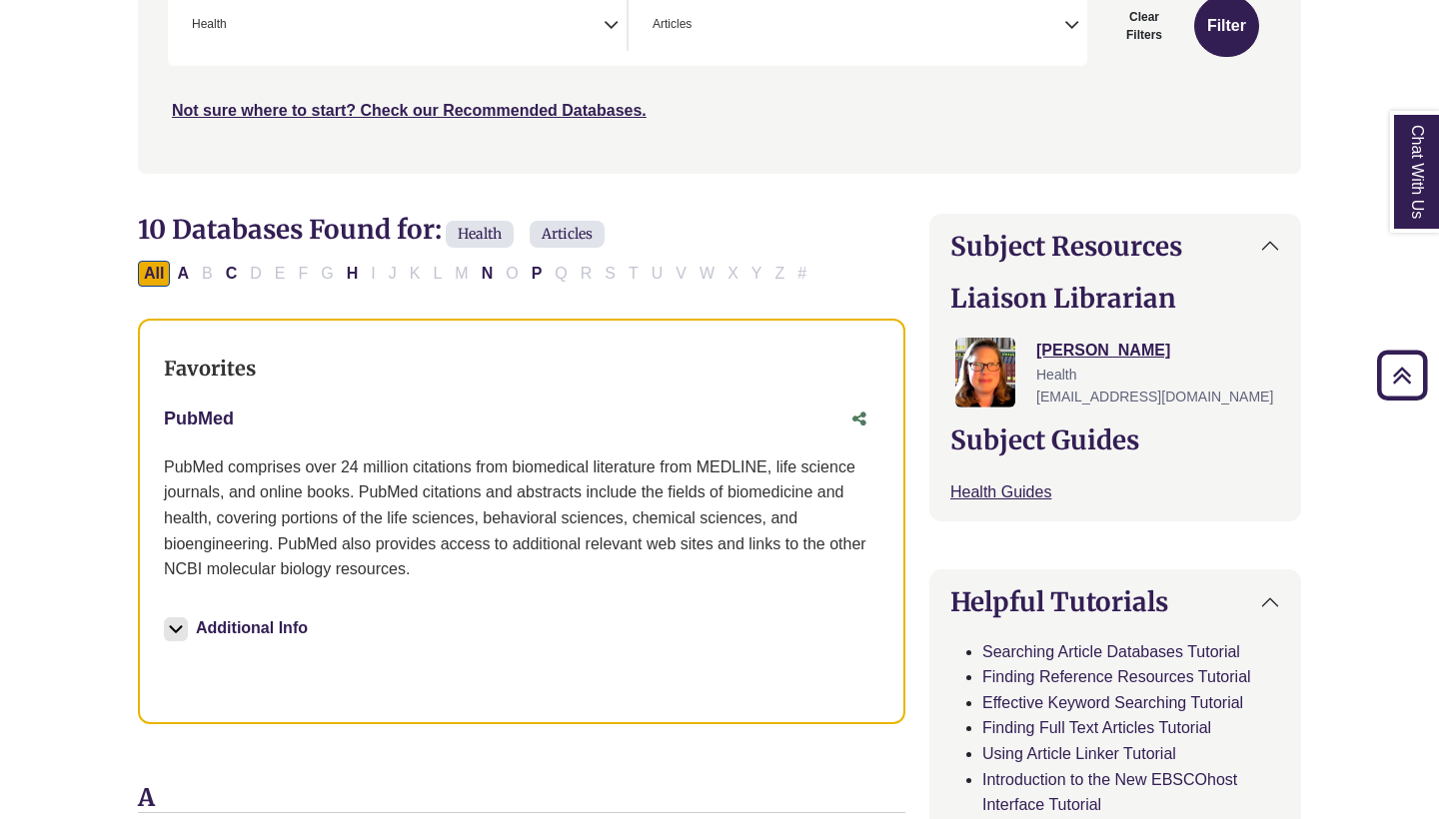
click at [181, 414] on link "PubMed This link opens in a new window" at bounding box center [199, 419] width 70 height 20
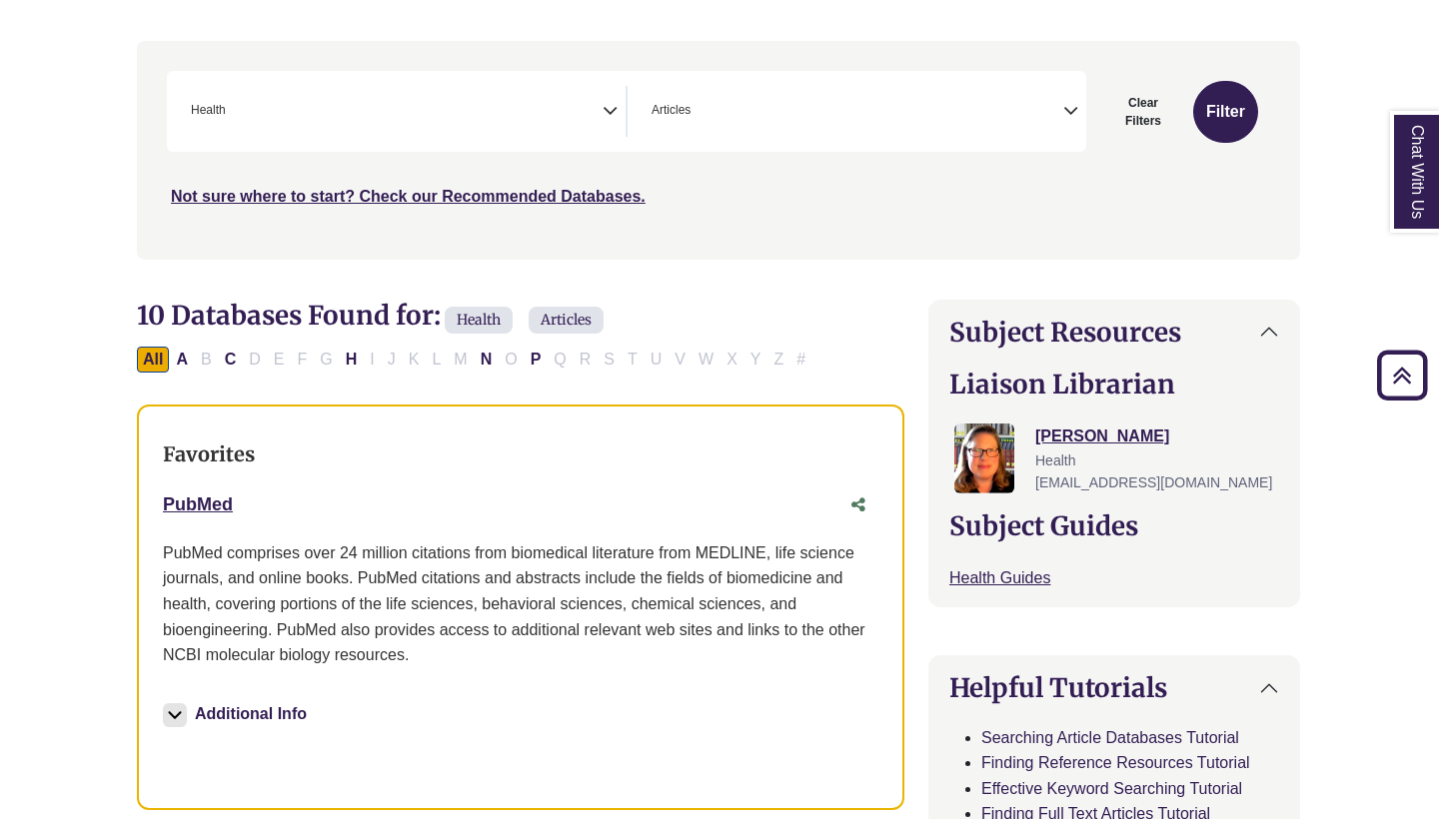
scroll to position [289, 1]
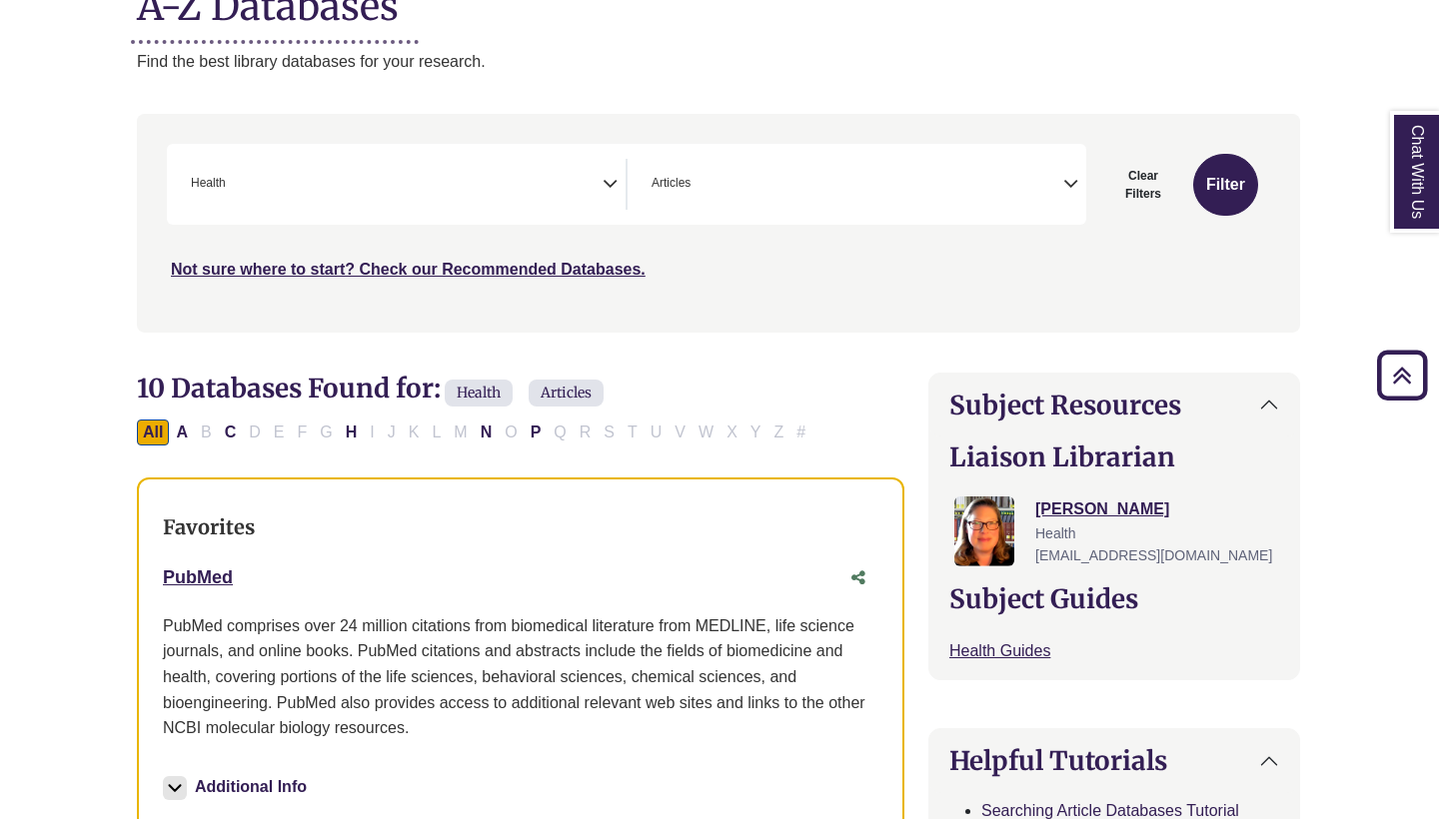
scroll to position [229, 0]
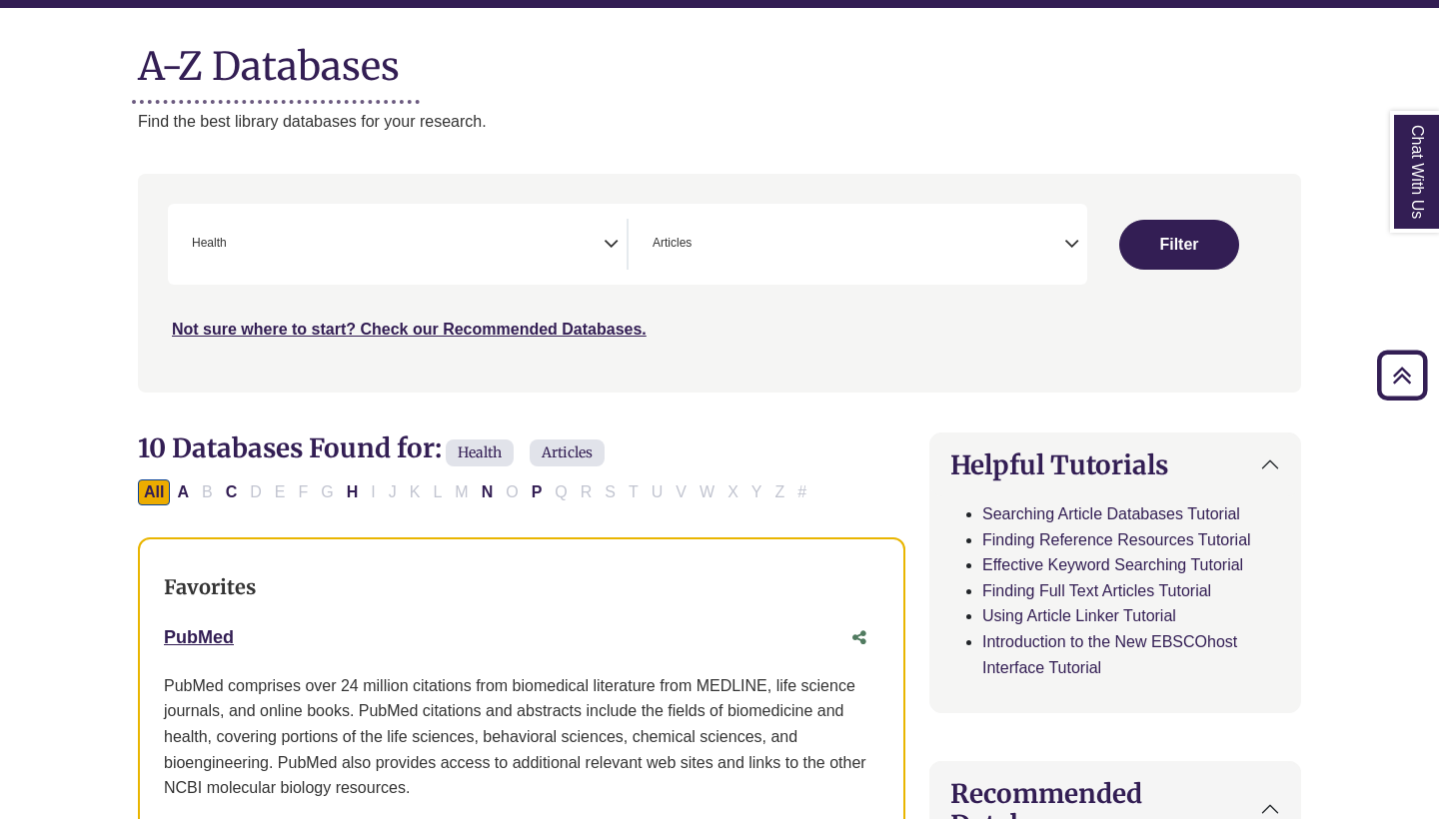
select select "Database Subject Filter"
select select "Database Types Filter"
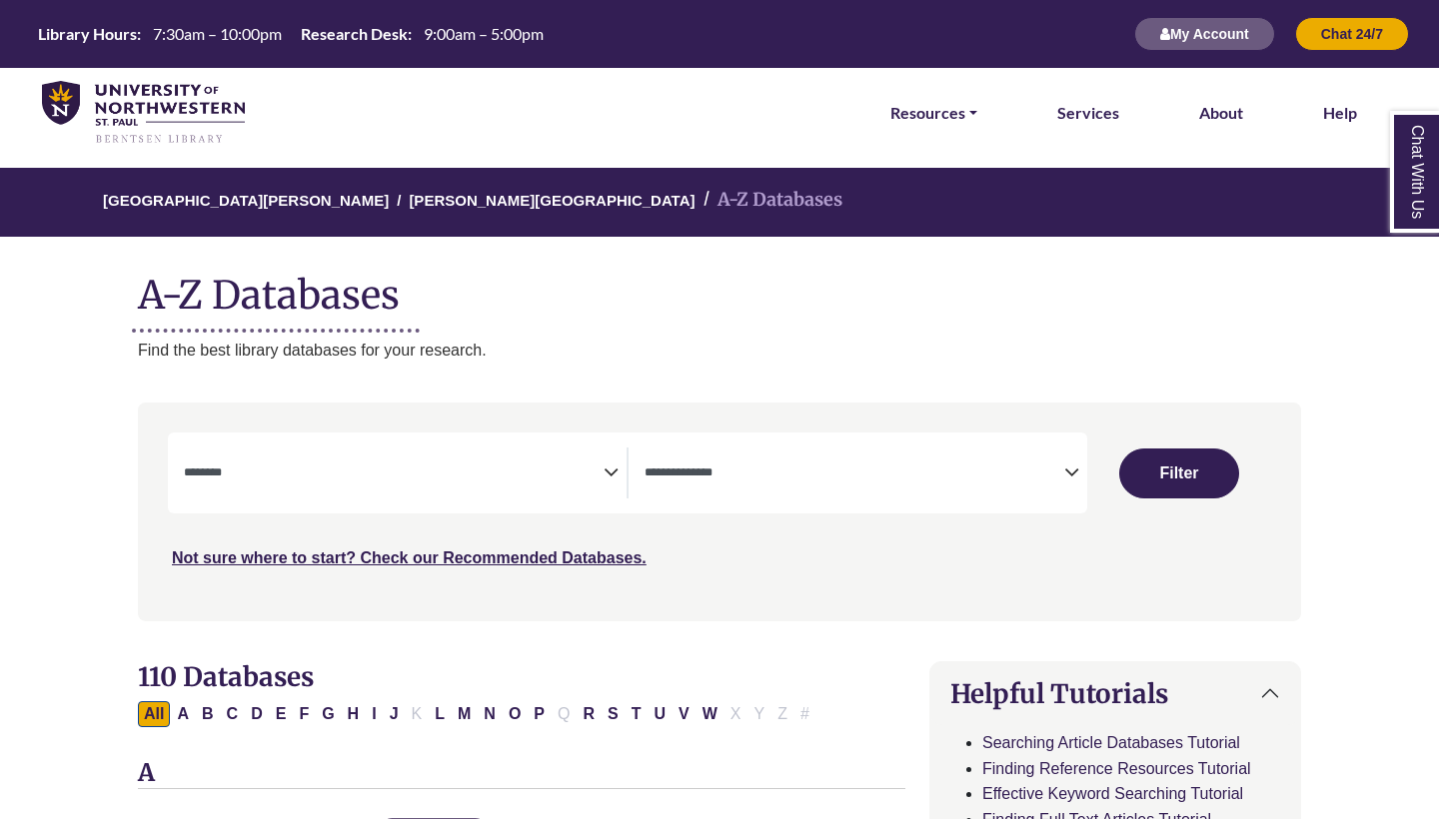
scroll to position [0, 0]
click at [1351, 34] on button "Chat 24/7" at bounding box center [1352, 34] width 114 height 34
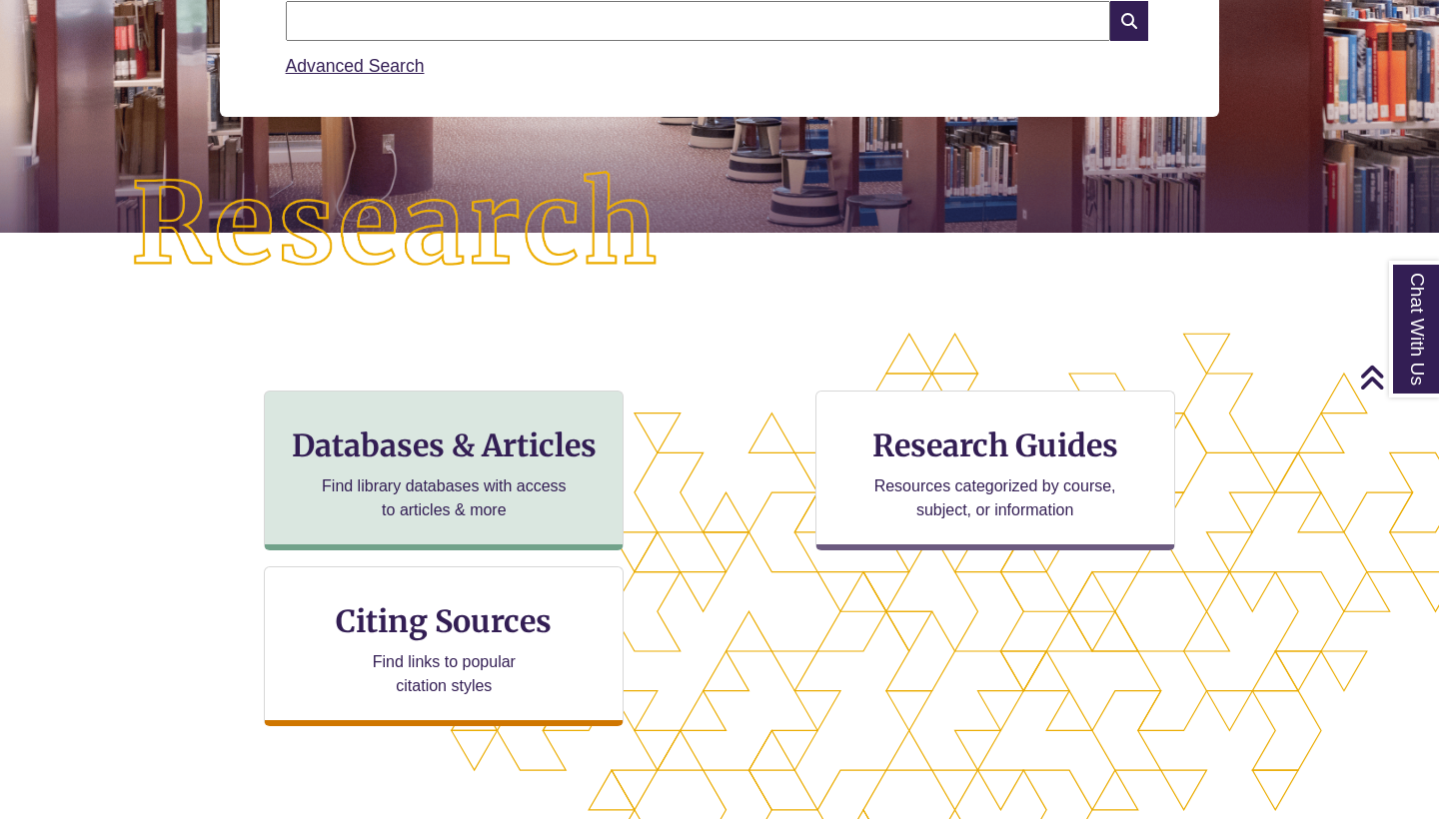
scroll to position [311, 0]
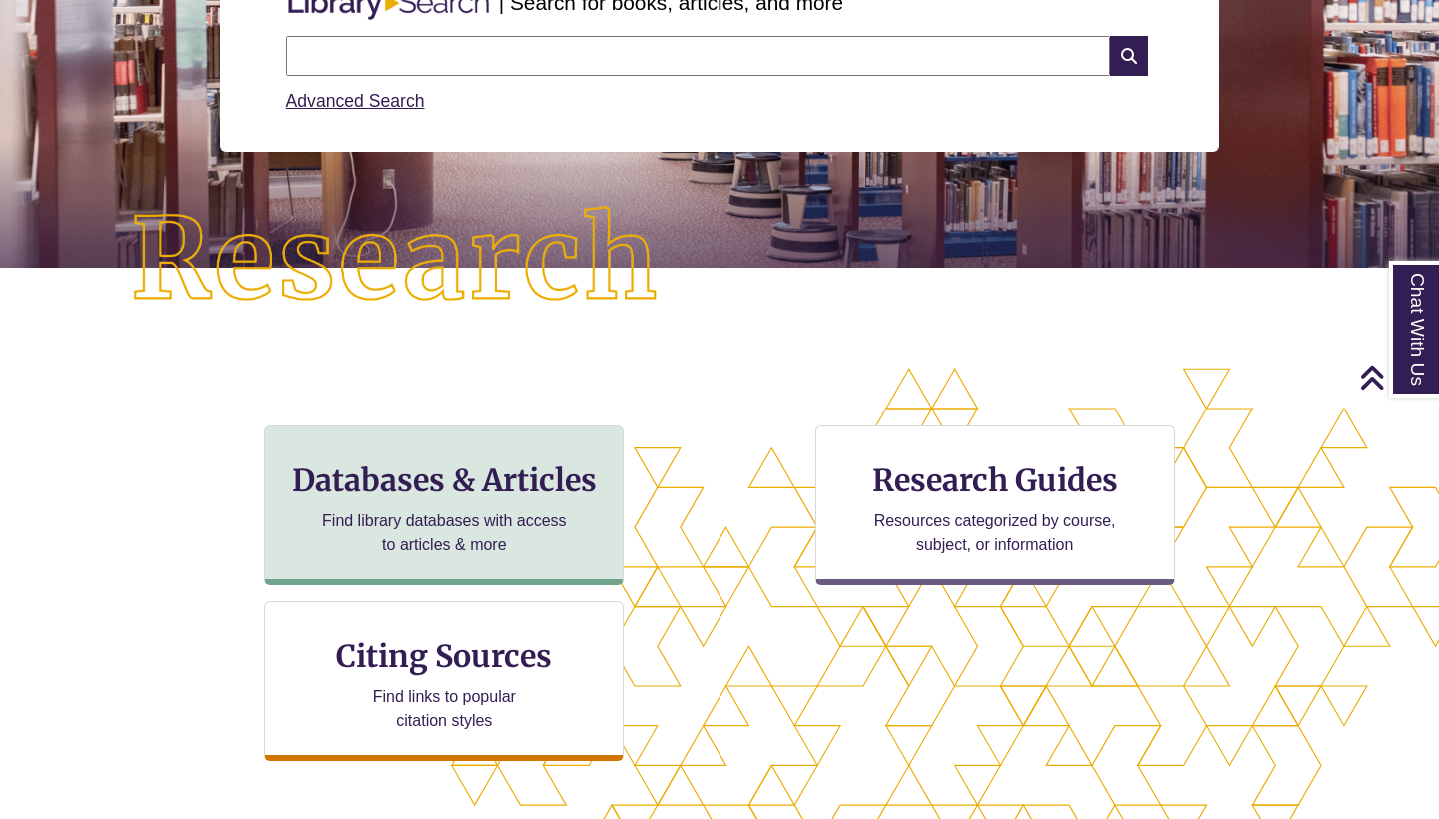
click at [526, 475] on h3 "Databases & Articles" at bounding box center [444, 481] width 326 height 38
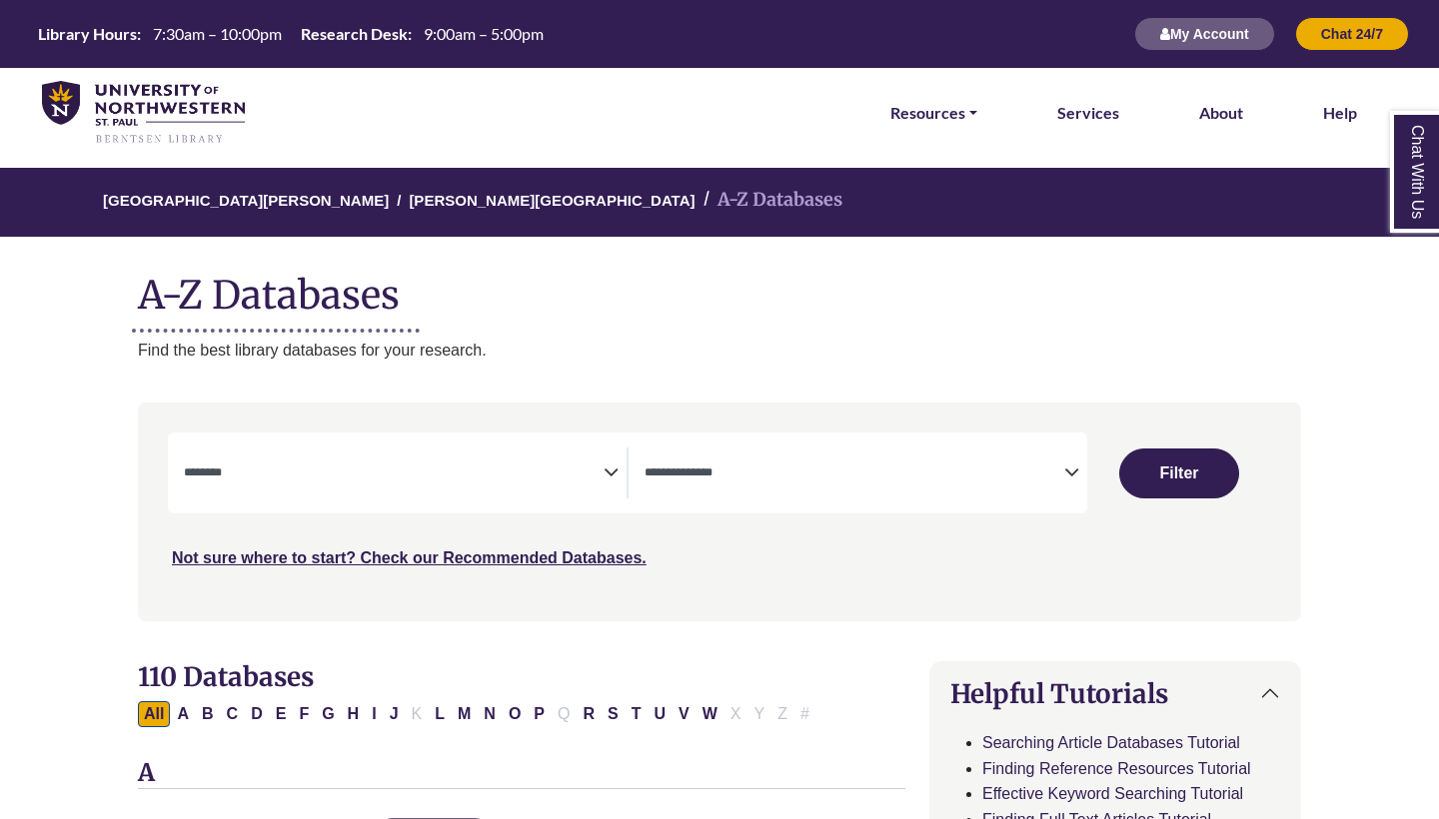
select select "Database Subject Filter"
select select "Database Types Filter"
click at [543, 467] on textarea "Search" at bounding box center [394, 475] width 420 height 16
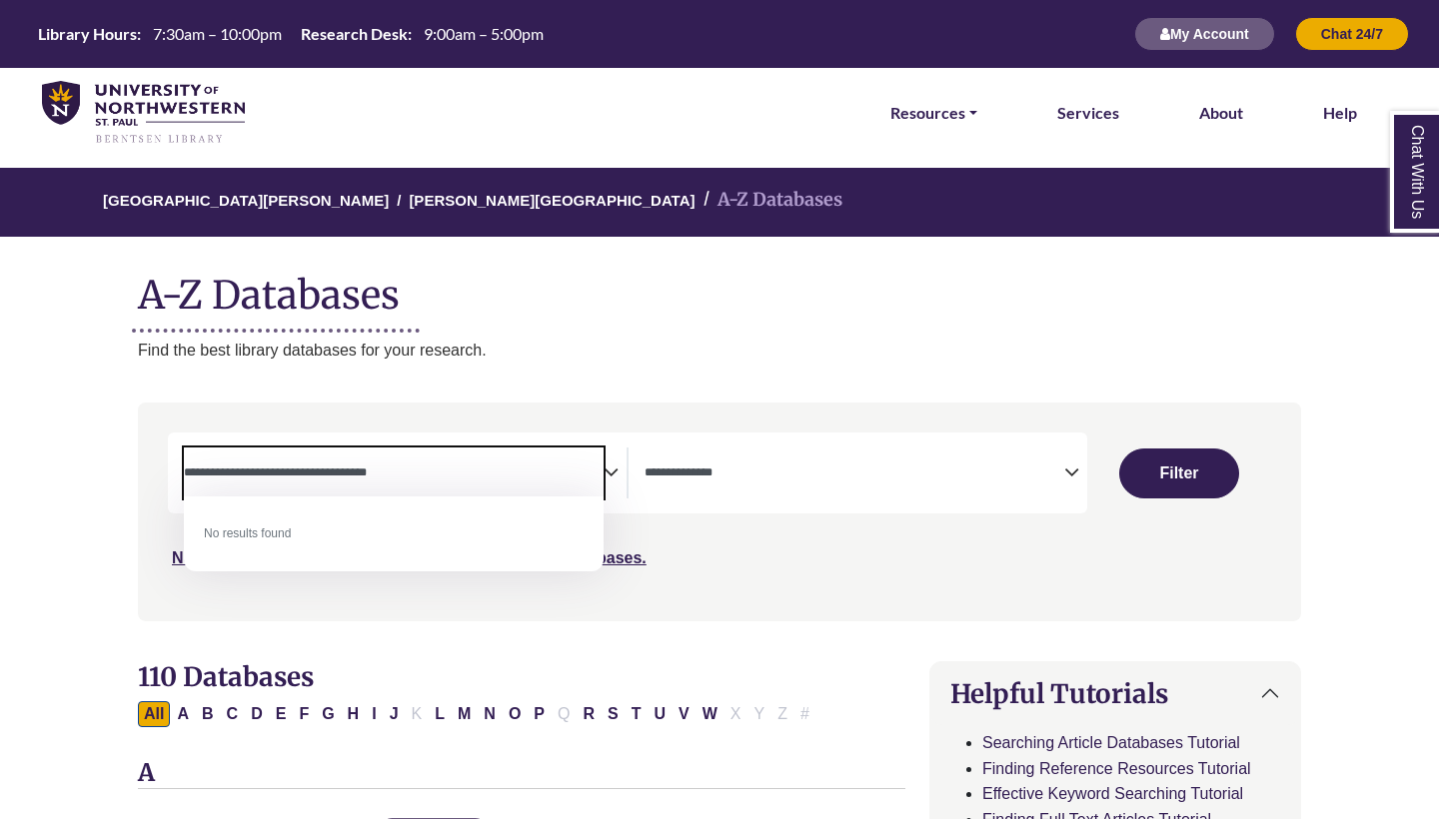
type textarea "**********"
